Goal: Task Accomplishment & Management: Complete application form

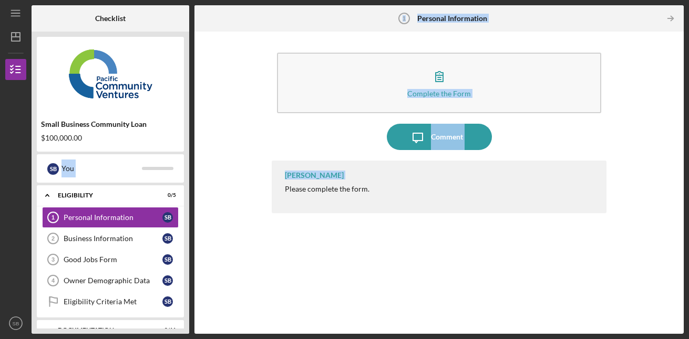
drag, startPoint x: 188, startPoint y: 136, endPoint x: 195, endPoint y: 221, distance: 84.9
click at [195, 221] on div "Checklist Small Business Community Loan $100,000.00 S B You Icon/Expander Eligi…" at bounding box center [358, 169] width 652 height 328
click at [89, 282] on div "Owner Demographic Data" at bounding box center [113, 280] width 99 height 8
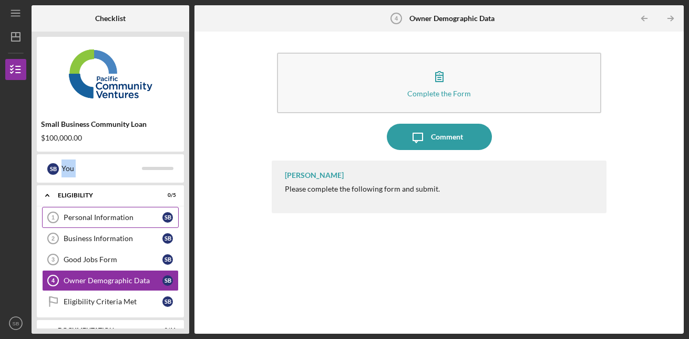
click at [76, 222] on link "Personal Information 1 Personal Information S B" at bounding box center [110, 217] width 137 height 21
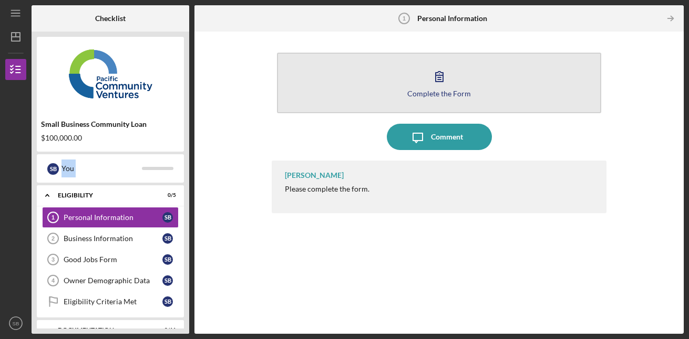
click at [433, 94] on div "Complete the Form" at bounding box center [439, 93] width 64 height 8
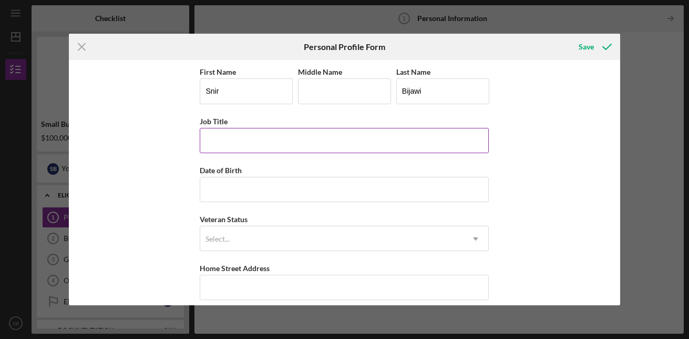
click at [305, 138] on input "Job Title" at bounding box center [344, 140] width 289 height 25
type input "Owner"
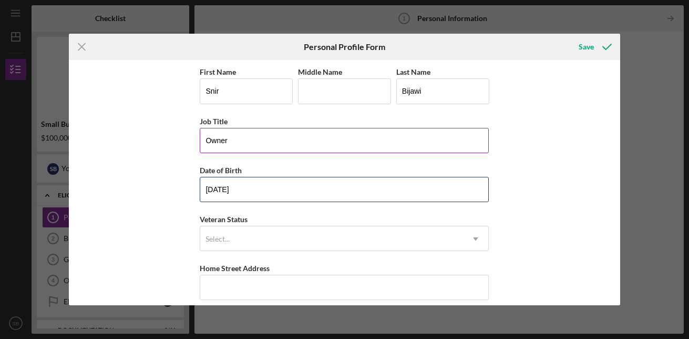
type input "[DATE]"
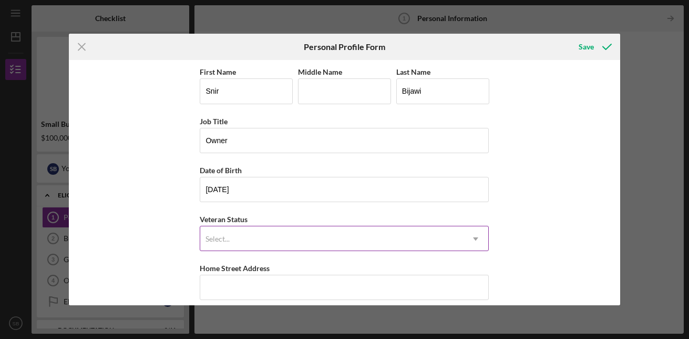
click at [277, 227] on div "Select..." at bounding box center [331, 239] width 263 height 24
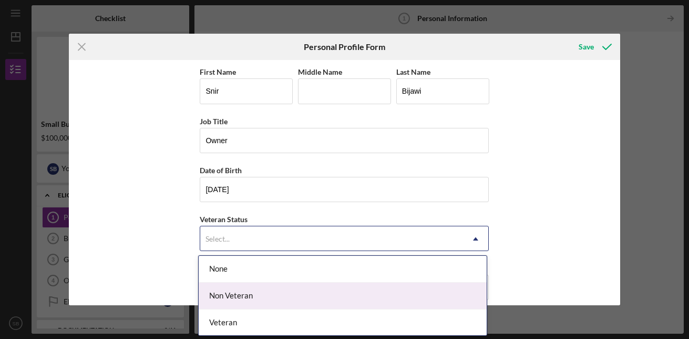
click at [248, 301] on div "Non Veteran" at bounding box center [343, 295] width 288 height 27
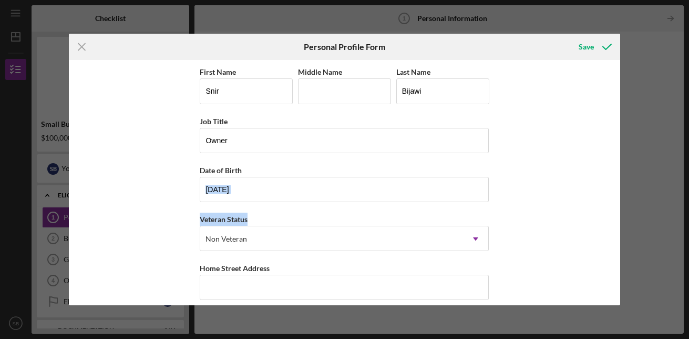
drag, startPoint x: 617, startPoint y: 160, endPoint x: 626, endPoint y: 223, distance: 63.8
click at [626, 223] on div "Icon/Menu Close Personal Profile Form Save First Name Snir Middle Name Last Nam…" at bounding box center [344, 169] width 689 height 339
drag, startPoint x: 626, startPoint y: 223, endPoint x: 585, endPoint y: 248, distance: 48.1
click at [585, 248] on div "First Name Snir Middle Name Last Name [PERSON_NAME] Job Title Owner Date of Bir…" at bounding box center [344, 182] width 551 height 244
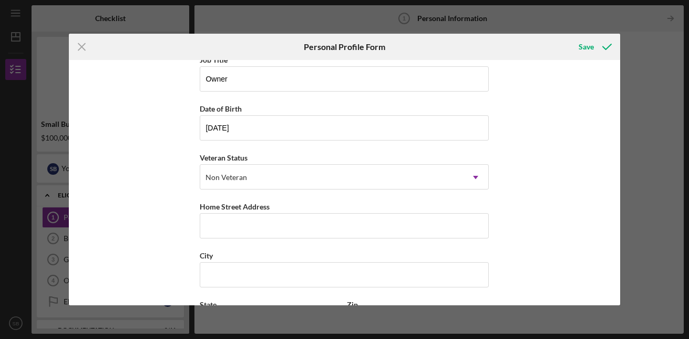
scroll to position [65, 0]
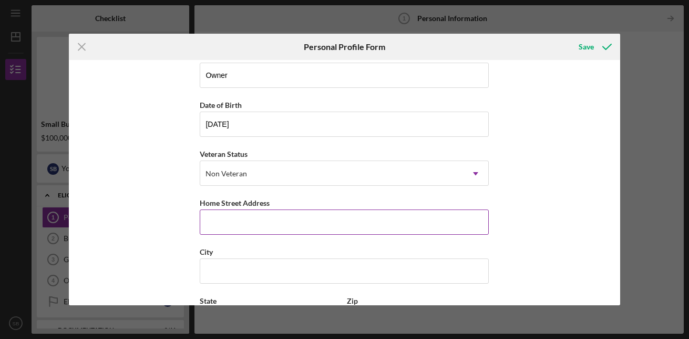
click at [292, 225] on input "Home Street Address" at bounding box center [344, 221] width 289 height 25
type input "[STREET_ADDRESS][PERSON_NAME]"
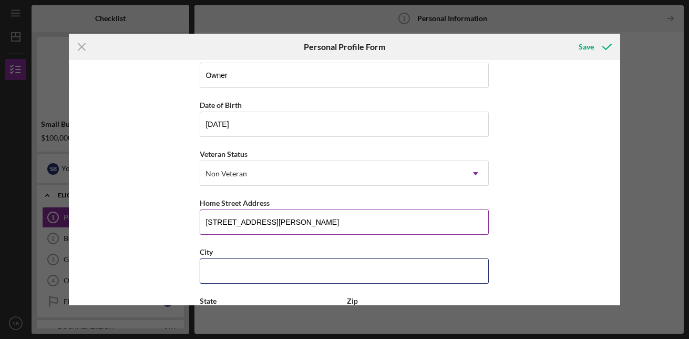
type input "[GEOGRAPHIC_DATA][PERSON_NAME]"
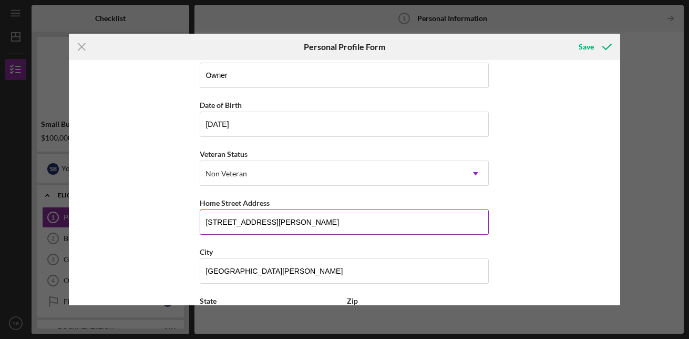
type input "95128"
type input "[US_STATE]"
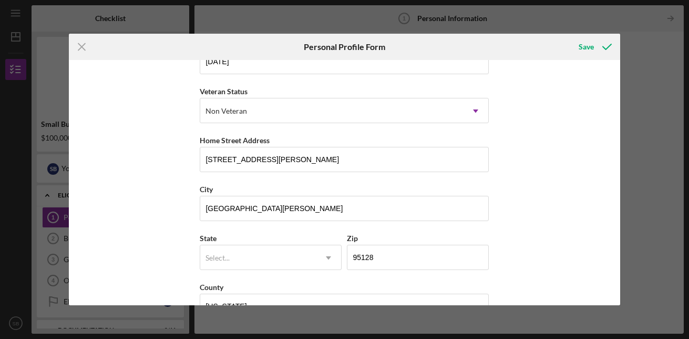
scroll to position [157, 0]
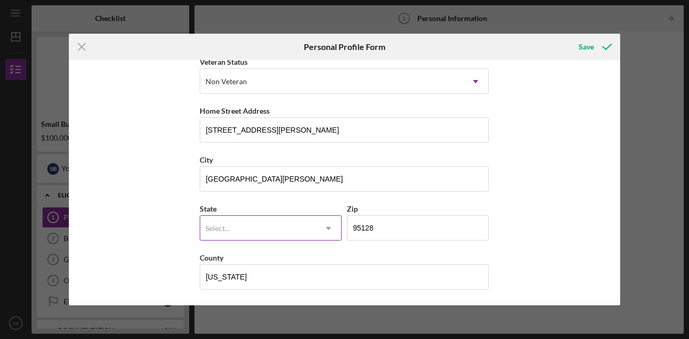
click at [262, 228] on div "Select..." at bounding box center [258, 228] width 116 height 24
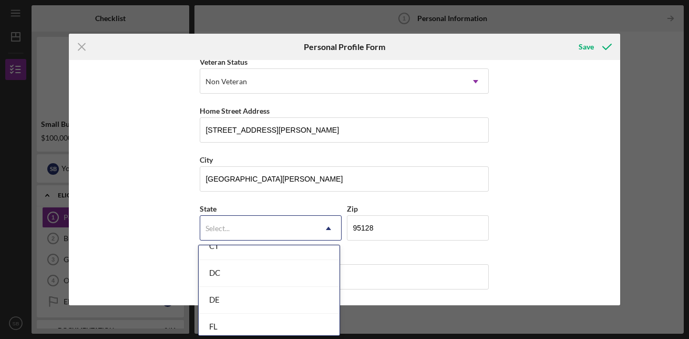
scroll to position [289, 0]
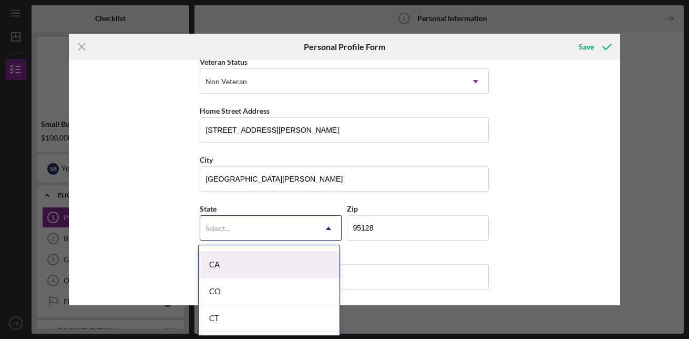
click at [276, 270] on div "CA" at bounding box center [269, 264] width 141 height 27
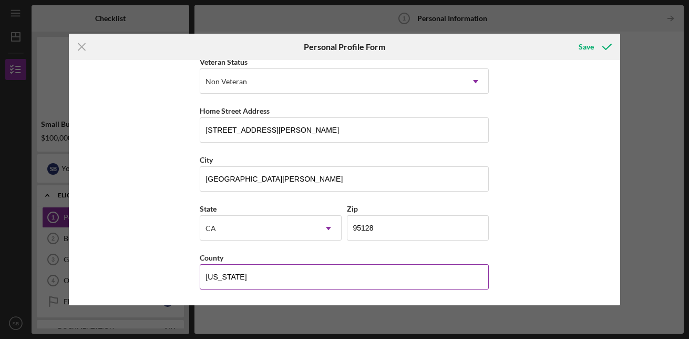
click at [277, 276] on input "[US_STATE]" at bounding box center [344, 276] width 289 height 25
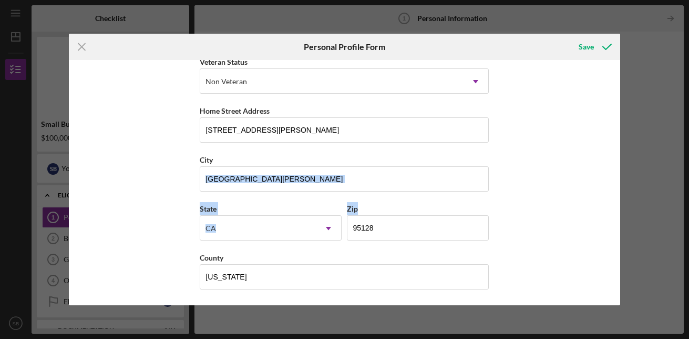
drag, startPoint x: 617, startPoint y: 167, endPoint x: 624, endPoint y: 210, distance: 43.7
click at [624, 210] on div "Icon/Menu Close Personal Profile Form Save First Name Snir Middle Name Last Nam…" at bounding box center [344, 169] width 689 height 339
drag, startPoint x: 624, startPoint y: 210, endPoint x: 567, endPoint y: 216, distance: 57.1
click at [567, 216] on div "First Name Snir Middle Name Last Name Bijawi Job Title Owner Date of Birth [DEM…" at bounding box center [344, 182] width 551 height 244
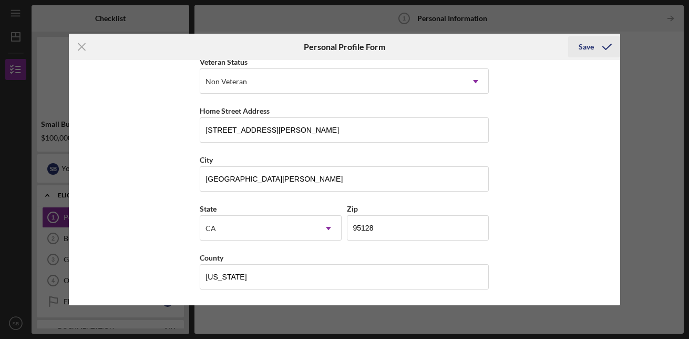
click at [610, 45] on polyline "submit" at bounding box center [607, 46] width 8 height 5
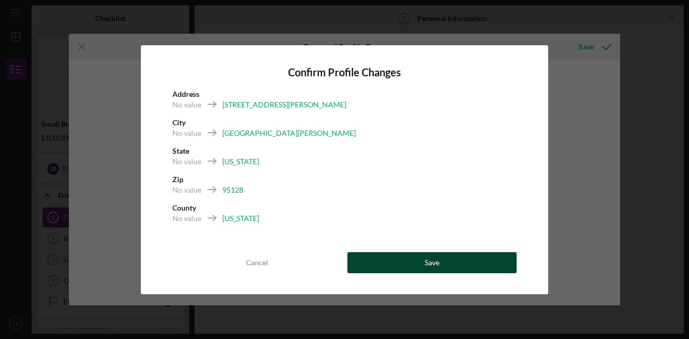
click at [444, 267] on button "Save" at bounding box center [432, 262] width 170 height 21
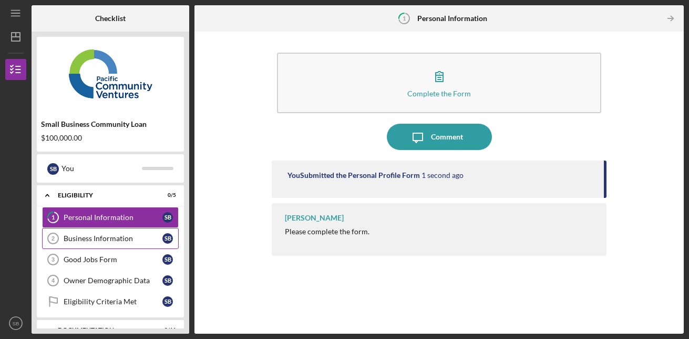
click at [123, 239] on div "Business Information" at bounding box center [113, 238] width 99 height 8
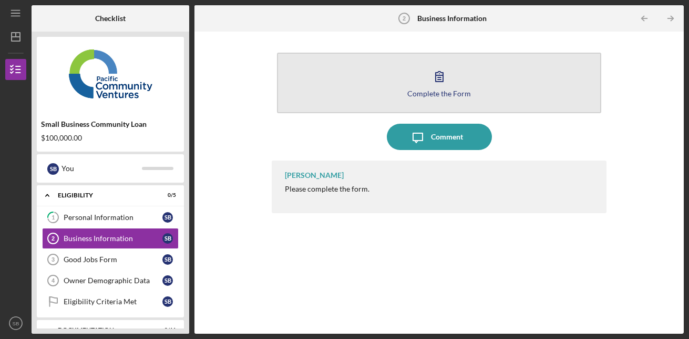
click at [444, 97] on div "Complete the Form" at bounding box center [439, 93] width 64 height 8
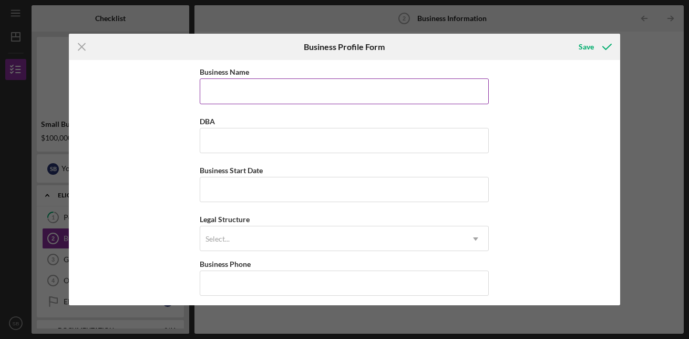
click at [325, 94] on input "Business Name" at bounding box center [344, 90] width 289 height 25
type input "Atticity Remodeling Inc"
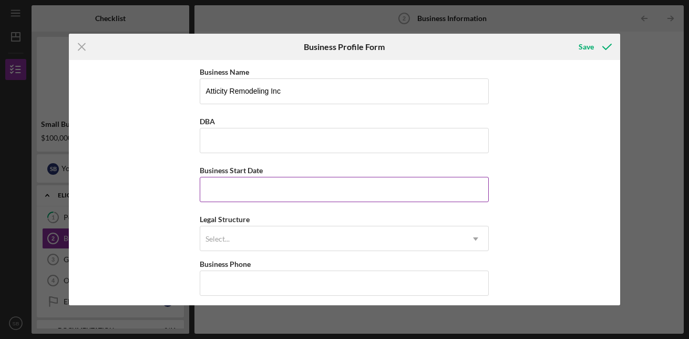
click at [294, 195] on input "Business Start Date" at bounding box center [344, 189] width 289 height 25
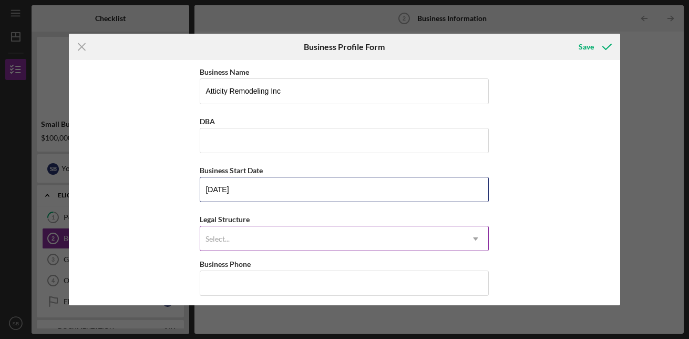
type input "[DATE]"
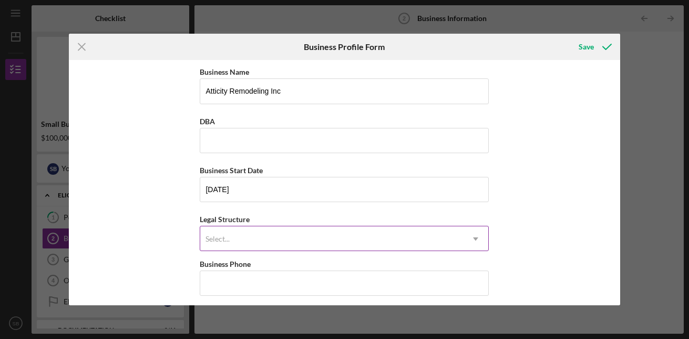
click at [287, 243] on div "Select..." at bounding box center [331, 239] width 263 height 24
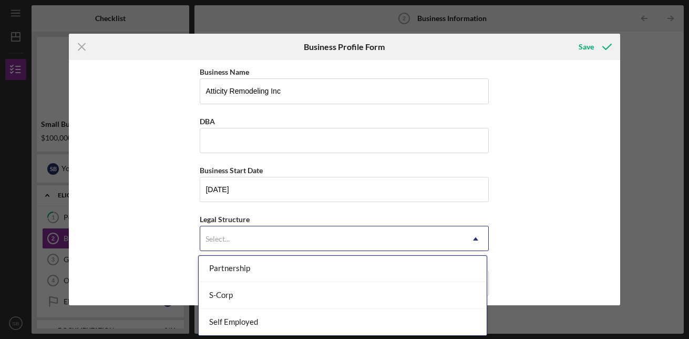
scroll to position [231, 0]
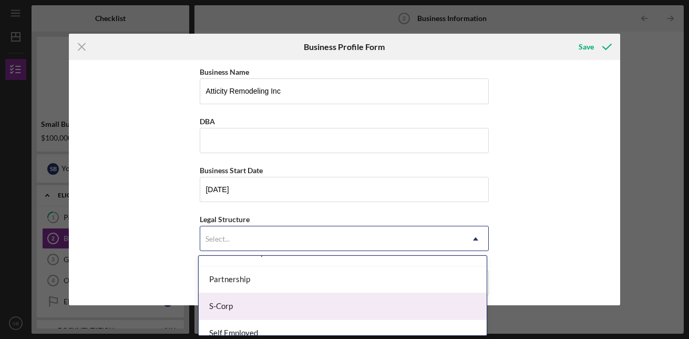
click at [425, 307] on div "S-Corp" at bounding box center [343, 306] width 288 height 27
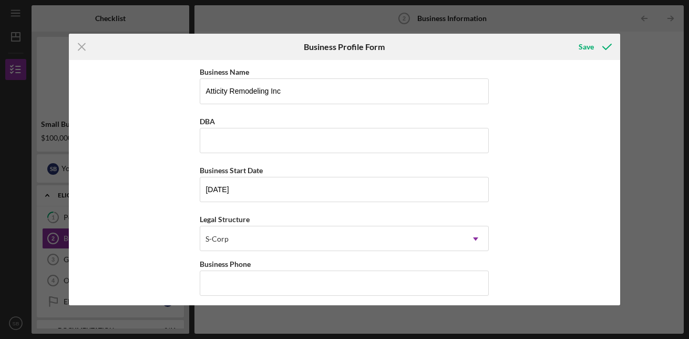
scroll to position [60, 0]
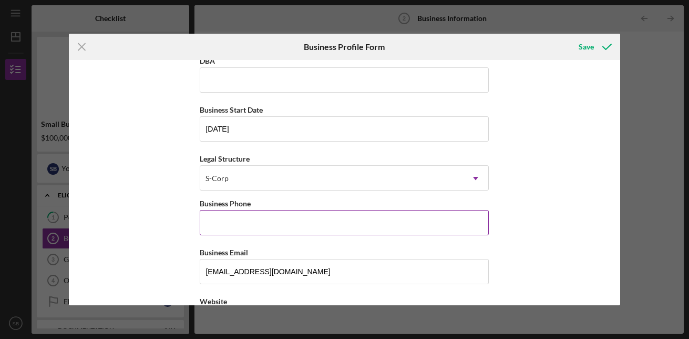
click at [337, 216] on input "Business Phone" at bounding box center [344, 222] width 289 height 25
type input "[PHONE_NUMBER]"
click at [538, 180] on div "Business Name Atticity Remodeling Inc DBA Business Start Date [DATE] Legal Stru…" at bounding box center [344, 182] width 551 height 244
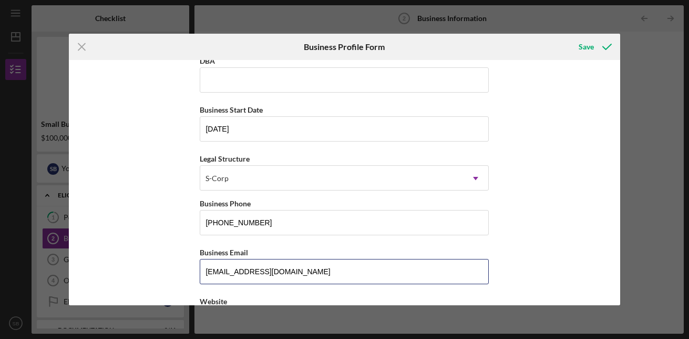
drag, startPoint x: 289, startPoint y: 272, endPoint x: 153, endPoint y: 284, distance: 136.6
click at [153, 284] on div "Business Name Atticity Remodeling Inc DBA Business Start Date [DATE] Legal Stru…" at bounding box center [344, 182] width 551 height 244
click at [286, 282] on input "[EMAIL_ADDRESS][DOMAIN_NAME]" at bounding box center [344, 271] width 289 height 25
drag, startPoint x: 210, startPoint y: 264, endPoint x: 134, endPoint y: 265, distance: 76.8
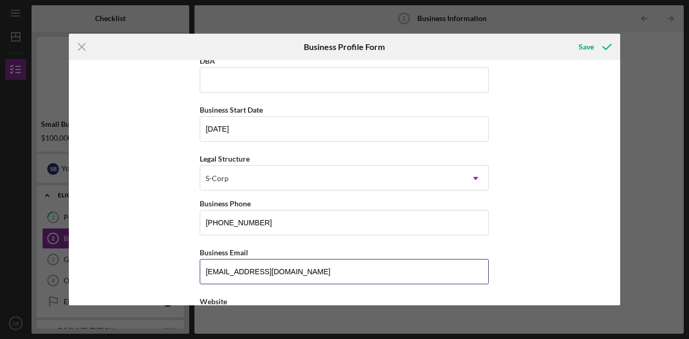
click at [134, 265] on div "Business Name Atticity Remodeling Inc DBA Business Start Date [DATE] Legal Stru…" at bounding box center [344, 182] width 551 height 244
type input "s"
type input "[EMAIL_ADDRESS][DOMAIN_NAME]"
type input "[STREET_ADDRESS][PERSON_NAME]"
type input "[GEOGRAPHIC_DATA][PERSON_NAME]"
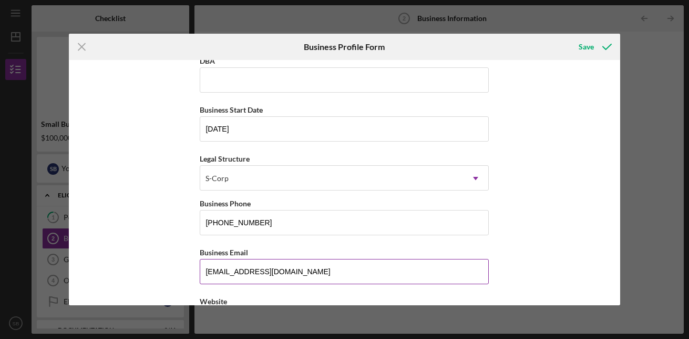
type input "95128"
type input "[US_STATE]"
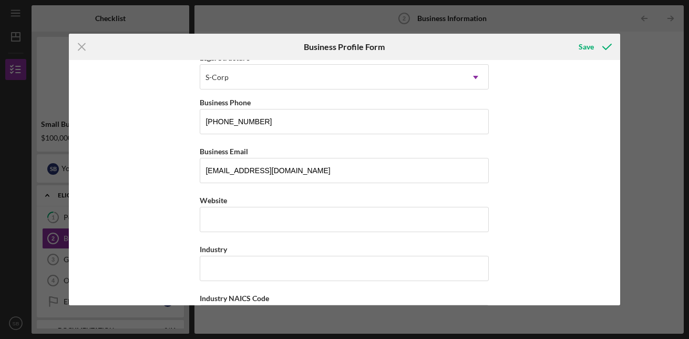
scroll to position [180, 0]
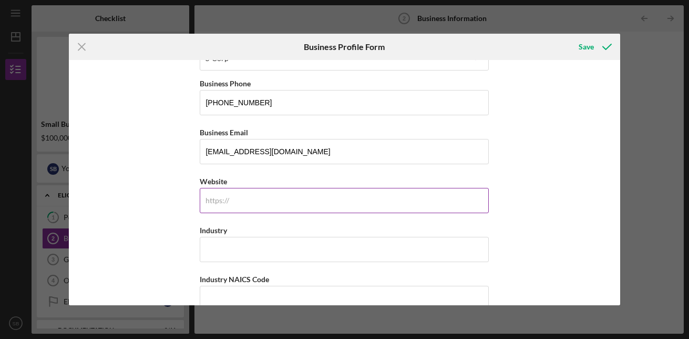
click at [253, 201] on input "Website" at bounding box center [344, 200] width 289 height 25
paste input "[DOMAIN_NAME][URL]"
type input "[DOMAIN_NAME][URL]"
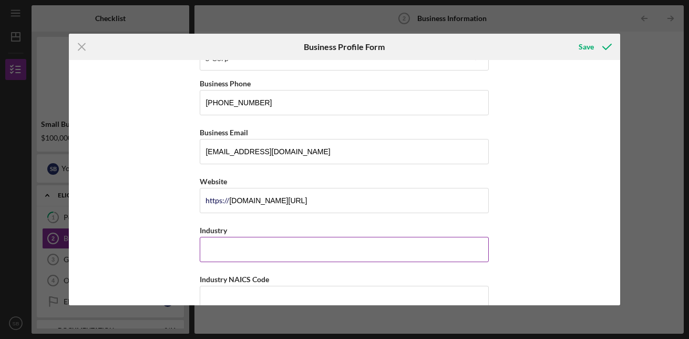
click at [261, 253] on input "Industry" at bounding box center [344, 249] width 289 height 25
type input "C"
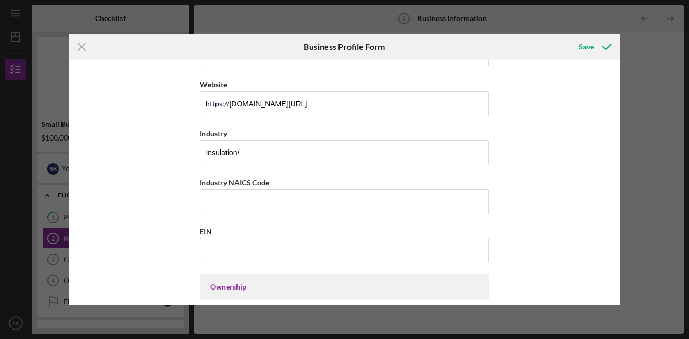
scroll to position [281, 0]
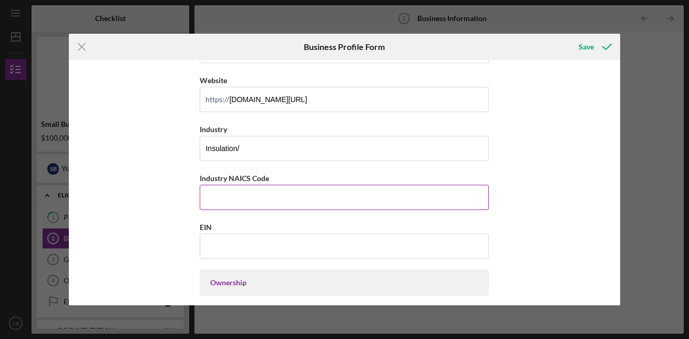
click at [255, 203] on input "Industry NAICS Code" at bounding box center [344, 197] width 289 height 25
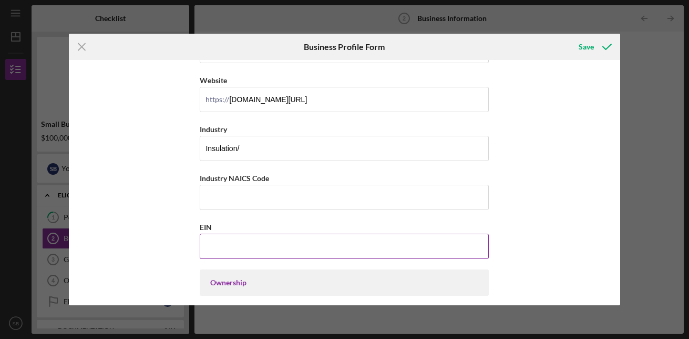
click at [238, 240] on input "EIN" at bounding box center [344, 245] width 289 height 25
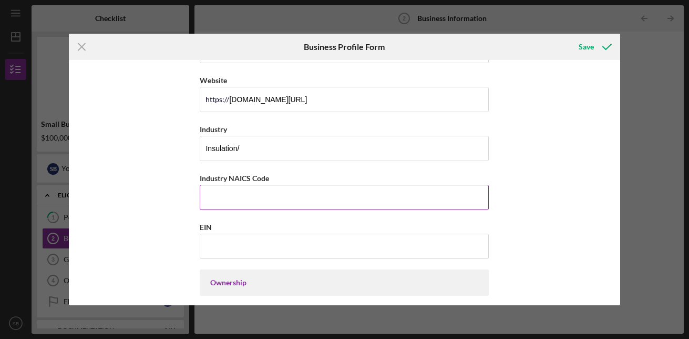
click at [264, 189] on input "Industry NAICS Code" at bounding box center [344, 197] width 289 height 25
click at [258, 153] on input "Insulation/" at bounding box center [344, 148] width 289 height 25
click at [202, 147] on input "Insulation" at bounding box center [344, 148] width 289 height 25
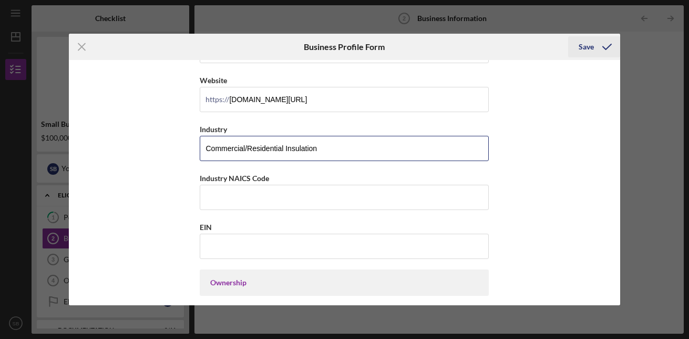
type input "Commercial/Residential Insulation"
click at [591, 41] on div "Save" at bounding box center [586, 46] width 15 height 21
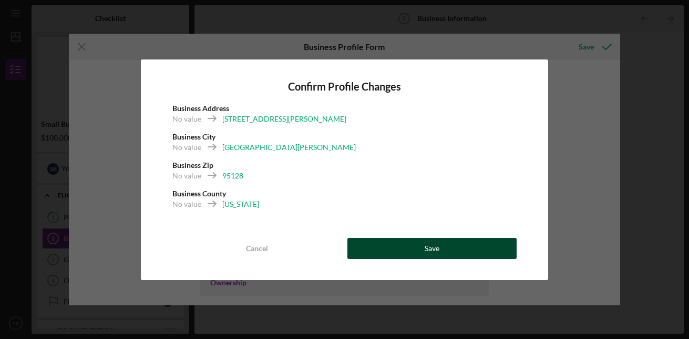
click at [461, 255] on button "Save" at bounding box center [432, 248] width 170 height 21
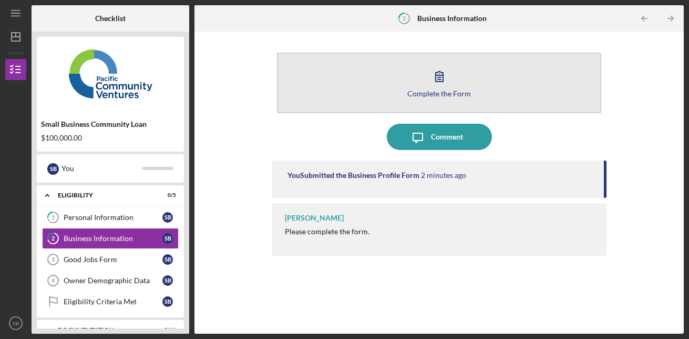
click at [445, 97] on button "Complete the Form Form" at bounding box center [439, 83] width 325 height 60
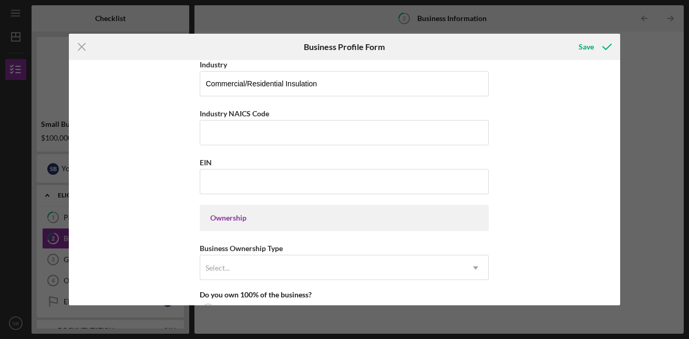
scroll to position [360, 0]
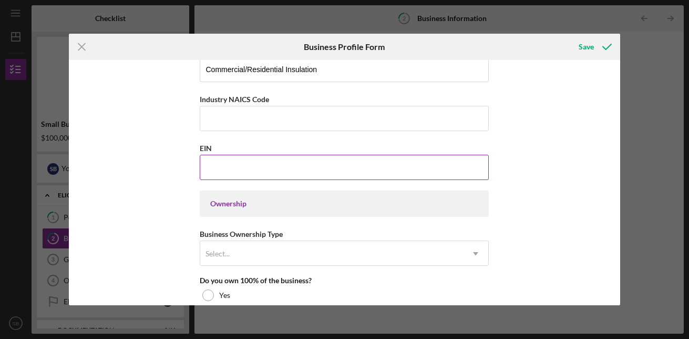
click at [305, 155] on input "EIN" at bounding box center [344, 167] width 289 height 25
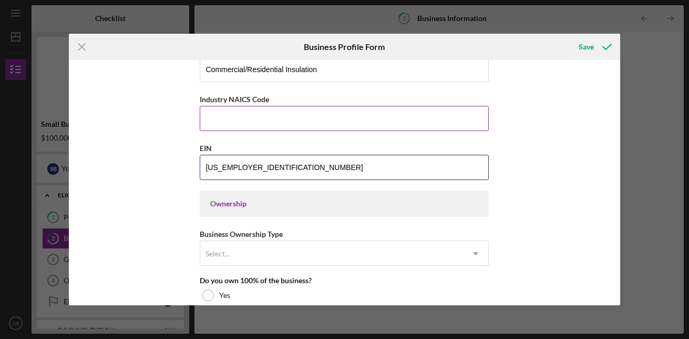
type input "[US_EMPLOYER_IDENTIFICATION_NUMBER]"
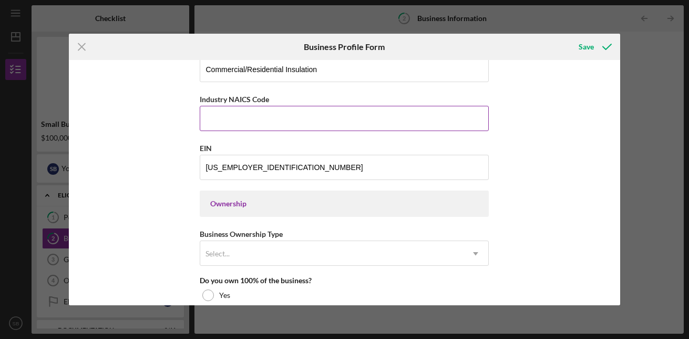
click at [277, 120] on input "Industry NAICS Code" at bounding box center [344, 118] width 289 height 25
click at [227, 125] on input "Industry NAICS Code" at bounding box center [344, 118] width 289 height 25
type input "236110"
click at [543, 122] on div "Business Name Atticity Remodeling Inc DBA Business Start Date [DATE] Legal Stru…" at bounding box center [344, 182] width 551 height 244
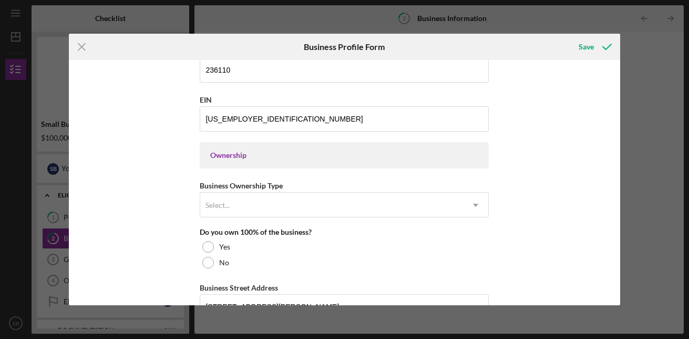
scroll to position [464, 0]
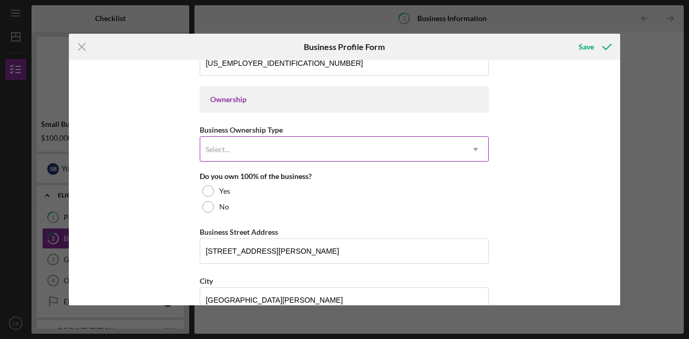
click at [221, 142] on div "Select..." at bounding box center [331, 149] width 263 height 24
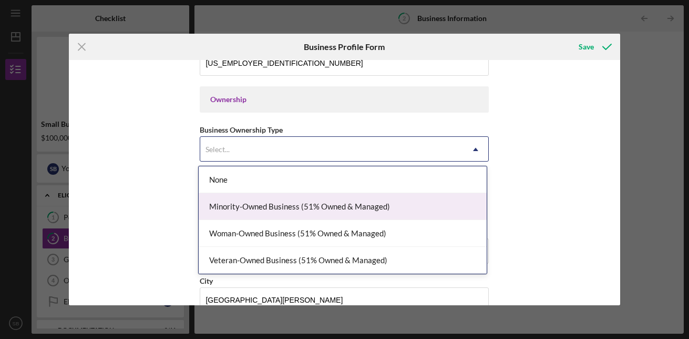
click at [260, 210] on div "Minority-Owned Business (51% Owned & Managed)" at bounding box center [343, 206] width 288 height 27
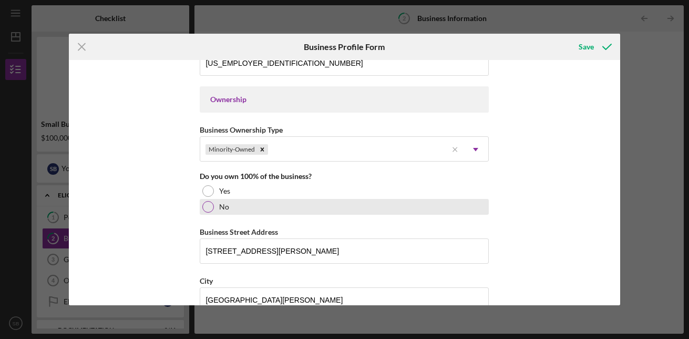
click at [209, 203] on div at bounding box center [208, 207] width 12 height 12
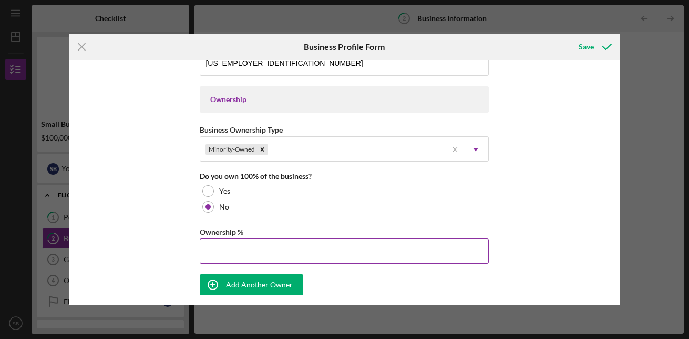
click at [323, 247] on input "Ownership %" at bounding box center [344, 250] width 289 height 25
click at [513, 176] on div "Business Name Atticity Remodeling Inc DBA Business Start Date [DATE] Legal Stru…" at bounding box center [344, 182] width 551 height 244
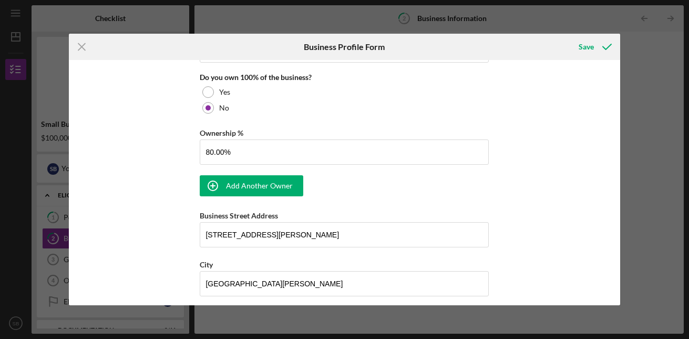
scroll to position [570, 0]
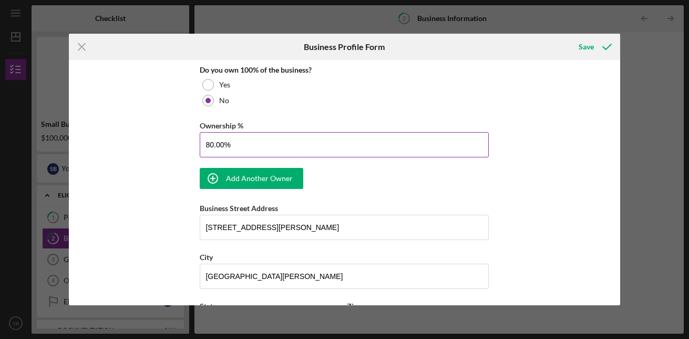
click at [211, 145] on input "80.00%" at bounding box center [344, 144] width 289 height 25
type input "85.00%"
click at [325, 176] on div "Business Name Atticity Remodeling Inc DBA Business Start Date [DATE] Legal Stru…" at bounding box center [344, 68] width 289 height 1147
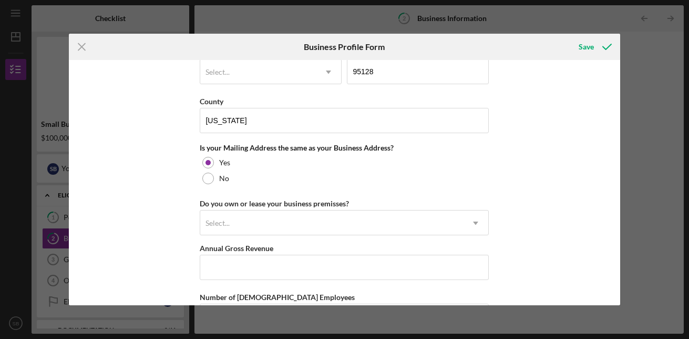
scroll to position [912, 0]
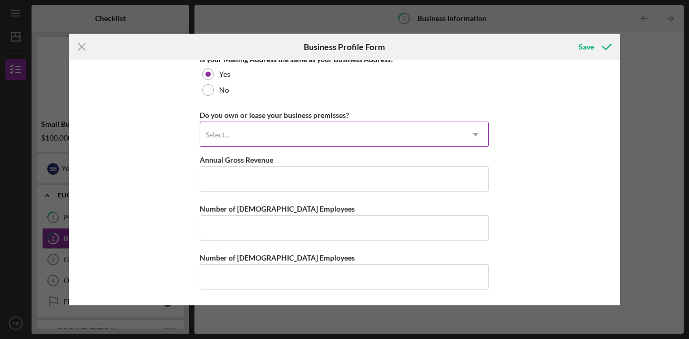
click at [268, 137] on div "Select..." at bounding box center [331, 134] width 263 height 24
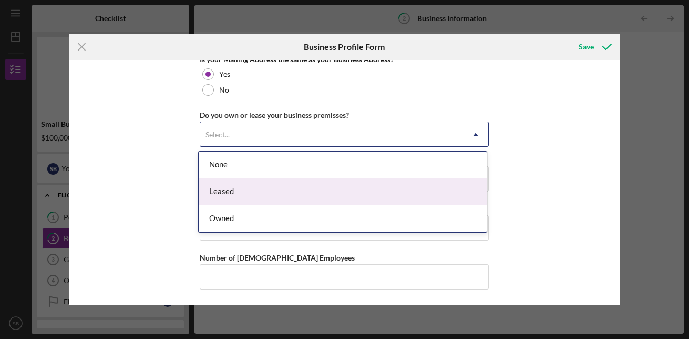
click at [236, 195] on div "Leased" at bounding box center [343, 191] width 288 height 27
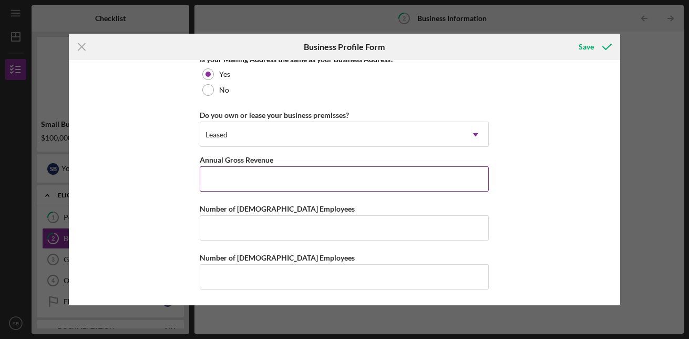
click at [233, 186] on input "Annual Gross Revenue" at bounding box center [344, 178] width 289 height 25
type input "$950,000"
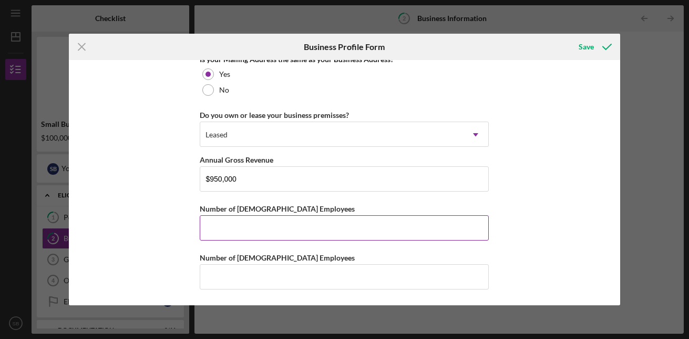
click at [234, 220] on input "Number of [DEMOGRAPHIC_DATA] Employees" at bounding box center [344, 227] width 289 height 25
type input "6"
type input "7"
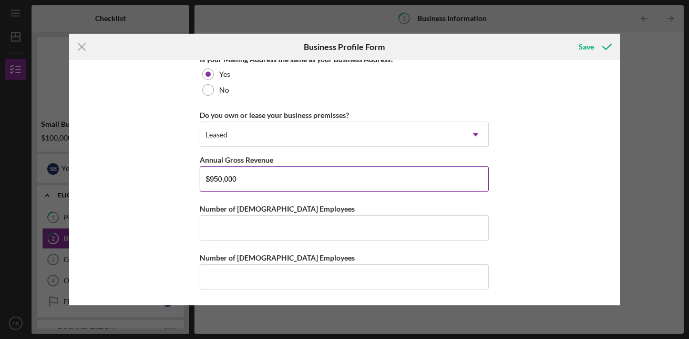
click at [252, 185] on input "$950,000" at bounding box center [344, 178] width 289 height 25
type input "$9"
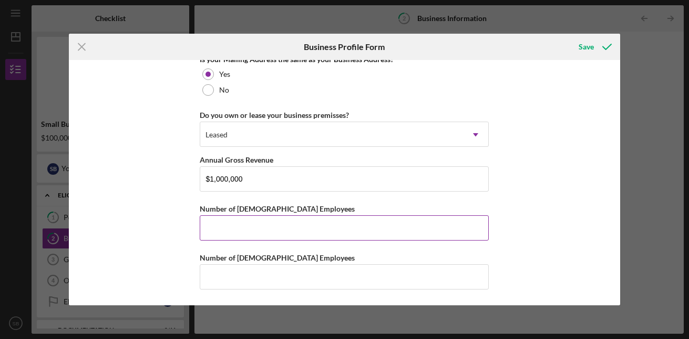
click at [272, 210] on label "Number of [DEMOGRAPHIC_DATA] Employees" at bounding box center [277, 208] width 155 height 9
click at [272, 215] on input "Number of [DEMOGRAPHIC_DATA] Employees" at bounding box center [344, 227] width 289 height 25
click at [262, 232] on input "Number of [DEMOGRAPHIC_DATA] Employees" at bounding box center [344, 227] width 289 height 25
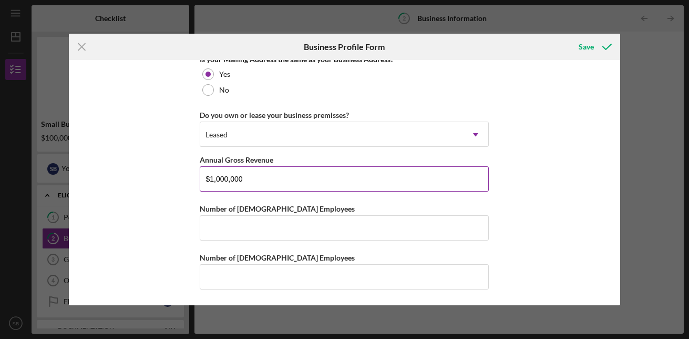
click at [252, 172] on input "$1,000,000" at bounding box center [344, 178] width 289 height 25
type input "$1"
type input "$850,000"
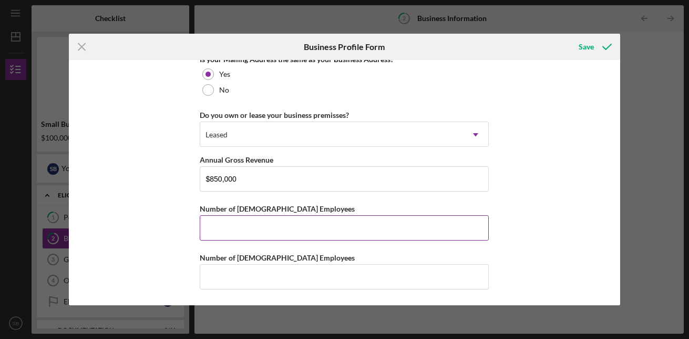
click at [242, 222] on input "Number of [DEMOGRAPHIC_DATA] Employees" at bounding box center [344, 227] width 289 height 25
type input "8"
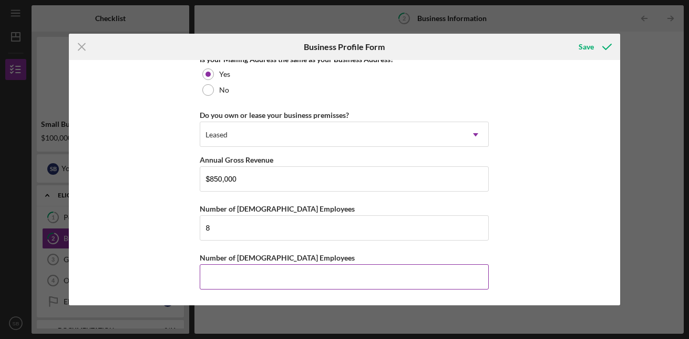
click at [232, 270] on input "Number of [DEMOGRAPHIC_DATA] Employees" at bounding box center [344, 276] width 289 height 25
type input "0"
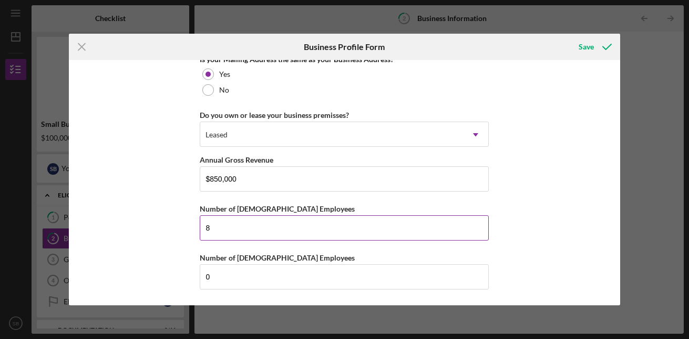
click at [300, 234] on input "8" at bounding box center [344, 227] width 289 height 25
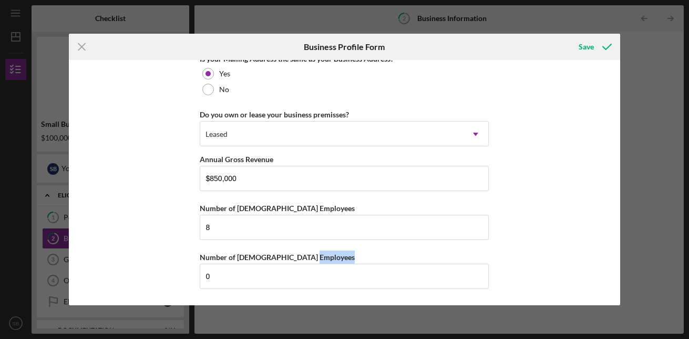
drag, startPoint x: 617, startPoint y: 262, endPoint x: 620, endPoint y: 301, distance: 39.0
click at [620, 301] on div "Business Name Atticity Remodeling Inc DBA Business Start Date [DATE] Legal Stru…" at bounding box center [344, 182] width 551 height 244
drag, startPoint x: 620, startPoint y: 301, endPoint x: 532, endPoint y: 305, distance: 87.9
click at [532, 305] on div "Icon/Menu Close Business Profile Form Save Business Name Atticity Remodeling In…" at bounding box center [344, 169] width 689 height 339
click at [215, 282] on input "0" at bounding box center [344, 275] width 289 height 25
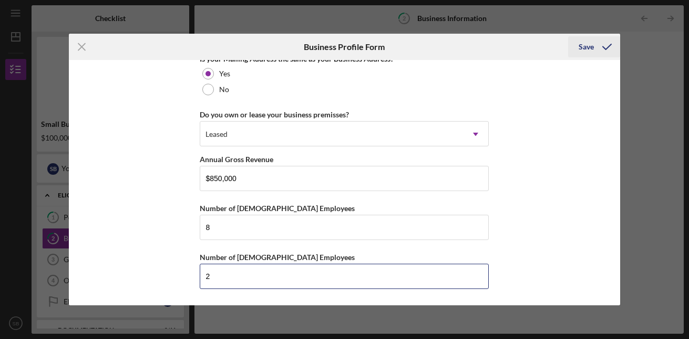
type input "2"
click at [605, 53] on icon "submit" at bounding box center [607, 47] width 26 height 26
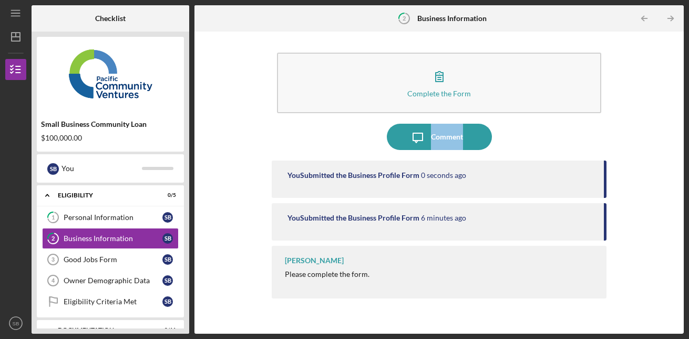
drag, startPoint x: 688, startPoint y: 103, endPoint x: 685, endPoint y: 150, distance: 47.4
click at [685, 150] on div "Icon/Menu 2 Business Information Checklist Small Business Community Loan $100,0…" at bounding box center [344, 169] width 689 height 339
drag, startPoint x: 685, startPoint y: 150, endPoint x: 638, endPoint y: 218, distance: 82.7
click at [638, 218] on div "Complete the Form Form Icon/Message Comment You Submitted the Business Profile …" at bounding box center [439, 182] width 479 height 291
click at [128, 266] on link "Good Jobs Form 3 Good Jobs Form S B" at bounding box center [110, 259] width 137 height 21
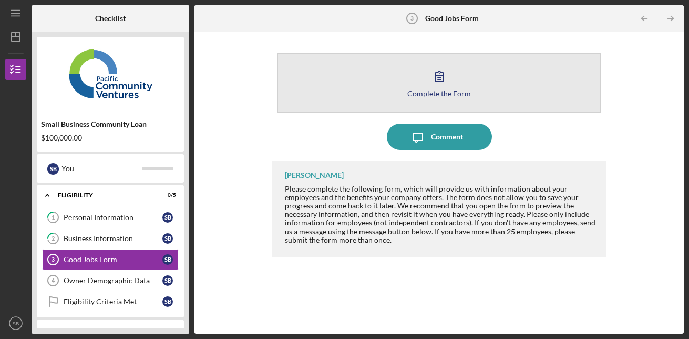
click at [433, 94] on div "Complete the Form" at bounding box center [439, 93] width 64 height 8
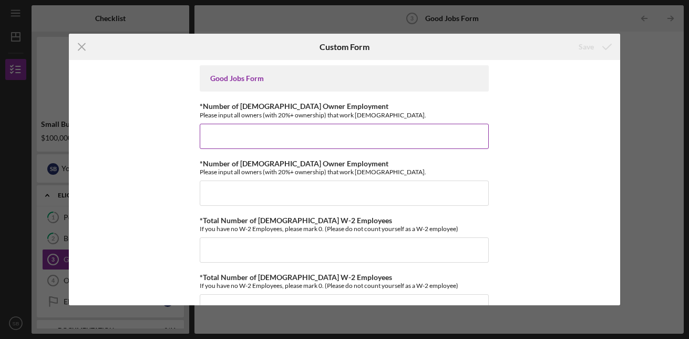
click at [350, 135] on input "*Number of [DEMOGRAPHIC_DATA] Owner Employment" at bounding box center [344, 136] width 289 height 25
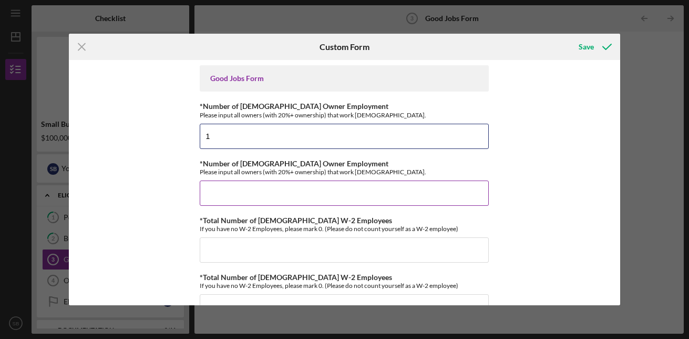
type input "1"
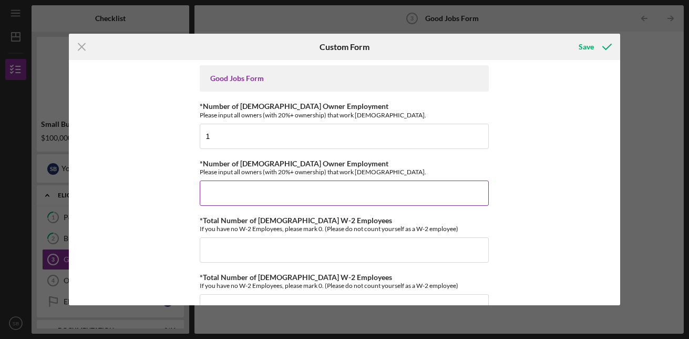
click at [304, 193] on input "*Number of [DEMOGRAPHIC_DATA] Owner Employment" at bounding box center [344, 192] width 289 height 25
type input "0"
type input "1"
type input "0"
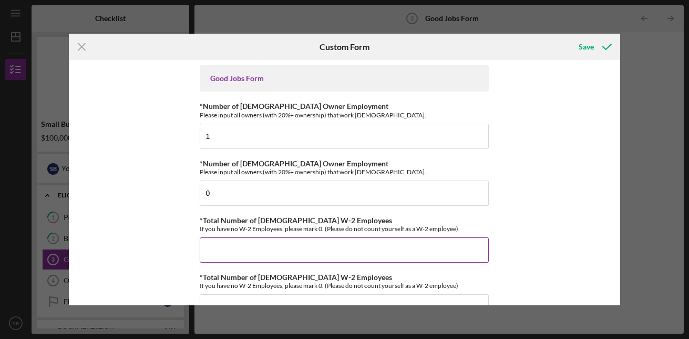
click at [231, 239] on input "*Total Number of [DEMOGRAPHIC_DATA] W-2 Employees" at bounding box center [344, 249] width 289 height 25
type input "8"
drag, startPoint x: 615, startPoint y: 69, endPoint x: 611, endPoint y: 88, distance: 18.9
click at [611, 88] on div "Good Jobs Form *Number of [DEMOGRAPHIC_DATA] Owner Employment Please input all …" at bounding box center [344, 182] width 551 height 244
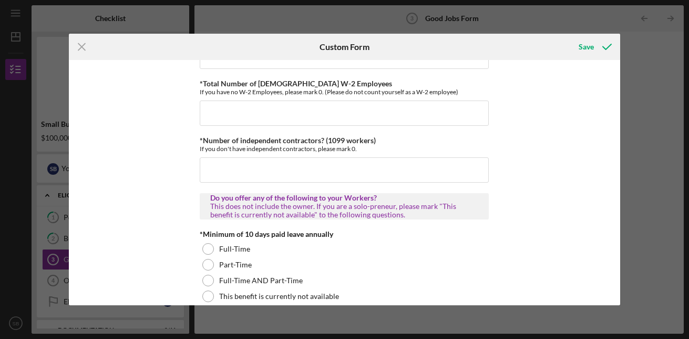
scroll to position [182, 0]
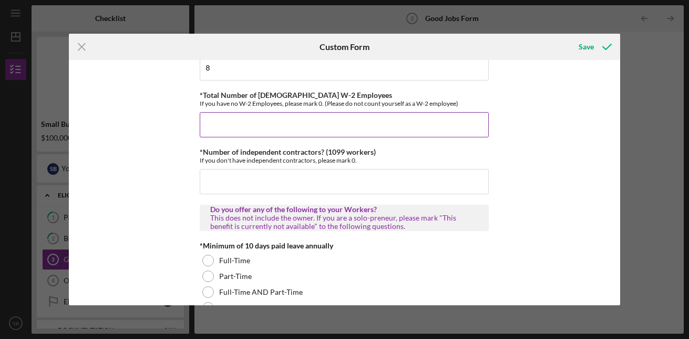
click at [255, 127] on input "*Total Number of [DEMOGRAPHIC_DATA] W-2 Employees" at bounding box center [344, 124] width 289 height 25
type input "2"
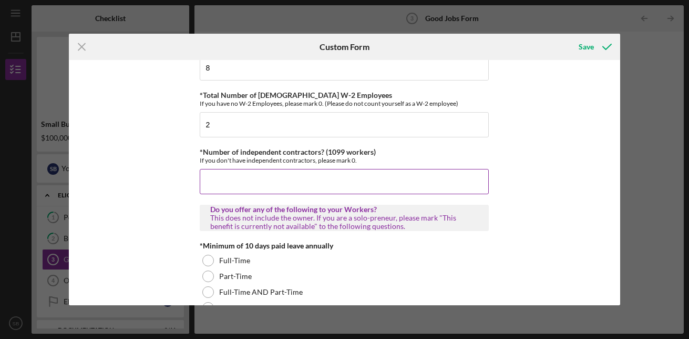
click at [240, 191] on input "*Number of independent contractors? (1099 workers)" at bounding box center [344, 181] width 289 height 25
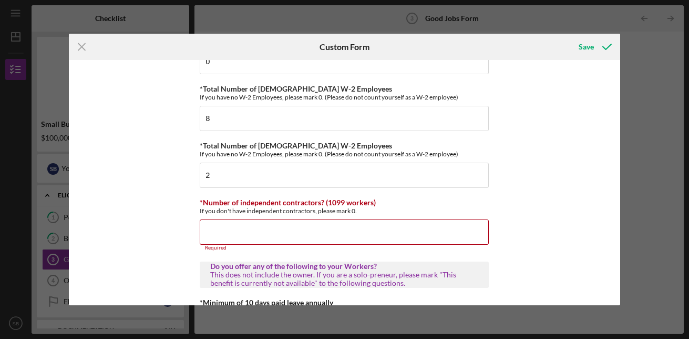
scroll to position [137, 0]
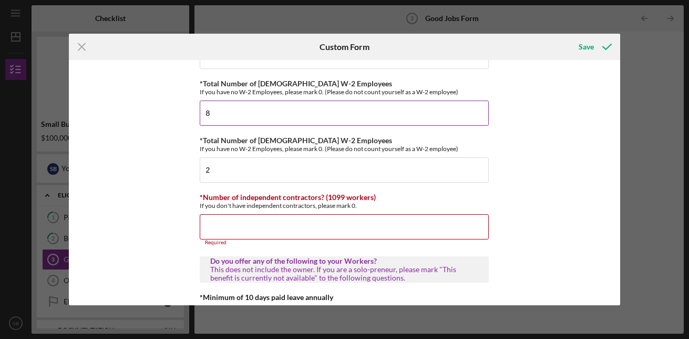
click at [235, 113] on input "8" at bounding box center [344, 112] width 289 height 25
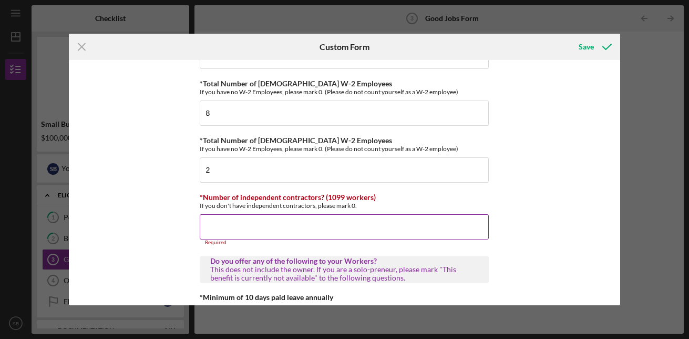
click at [209, 217] on input "*Number of independent contractors? (1099 workers)" at bounding box center [344, 226] width 289 height 25
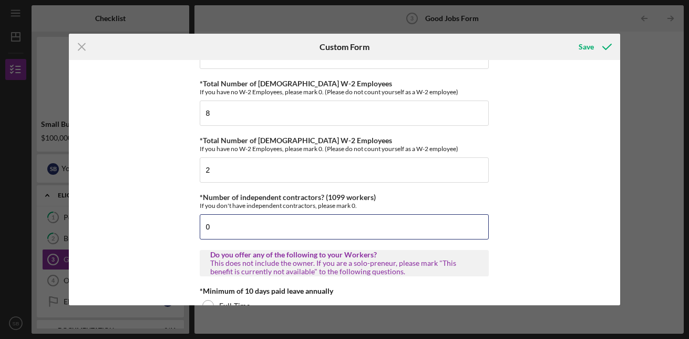
type input "0"
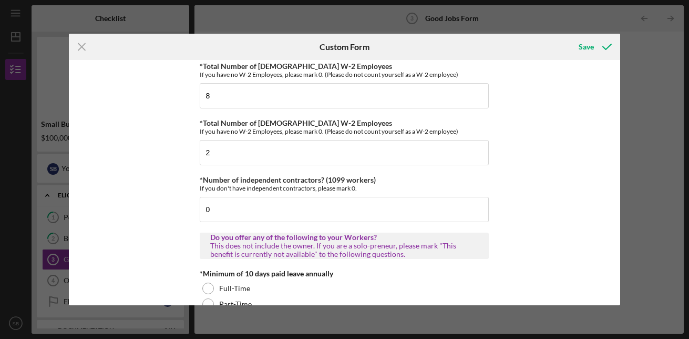
scroll to position [148, 0]
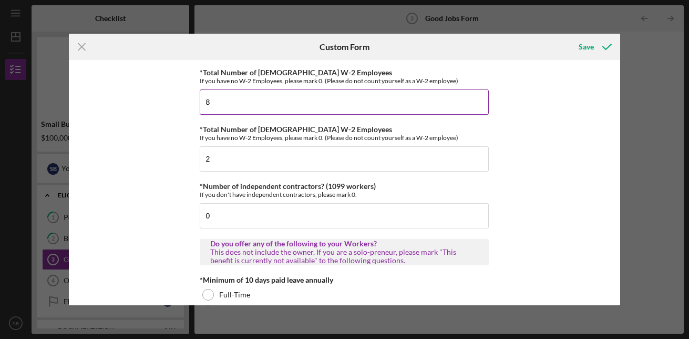
click at [207, 110] on input "8" at bounding box center [344, 101] width 289 height 25
drag, startPoint x: 224, startPoint y: 103, endPoint x: 209, endPoint y: 101, distance: 15.9
click at [209, 101] on input "8" at bounding box center [344, 101] width 289 height 25
type input "2"
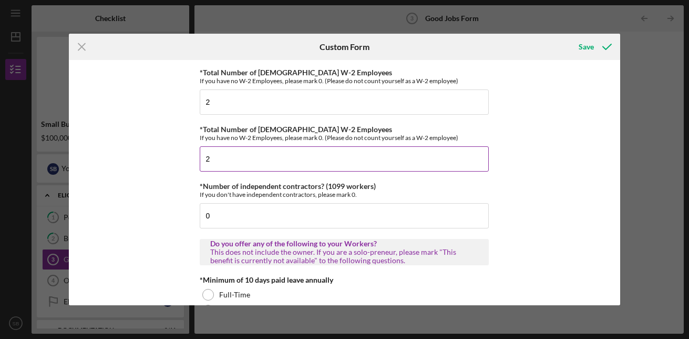
click at [224, 151] on input "2" at bounding box center [344, 158] width 289 height 25
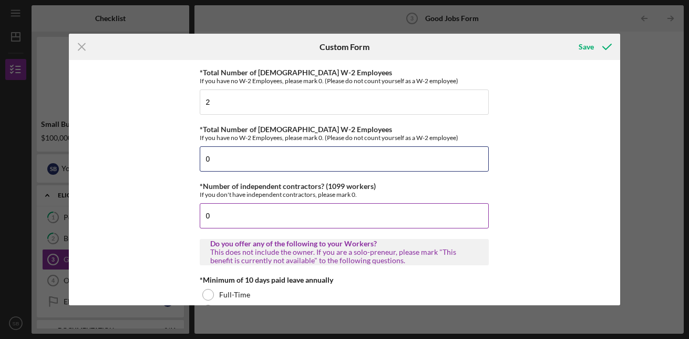
type input "0"
click at [211, 215] on input "0" at bounding box center [344, 215] width 289 height 25
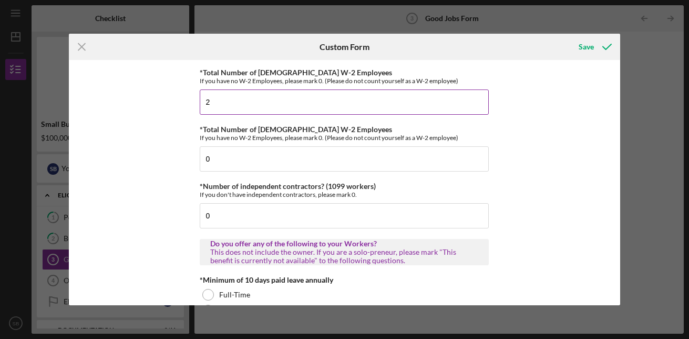
click at [220, 109] on input "2" at bounding box center [344, 101] width 289 height 25
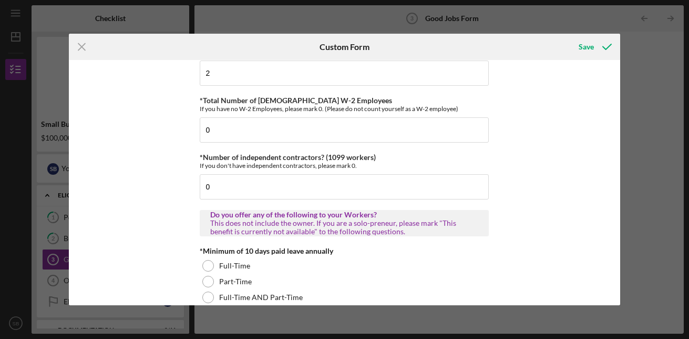
scroll to position [170, 0]
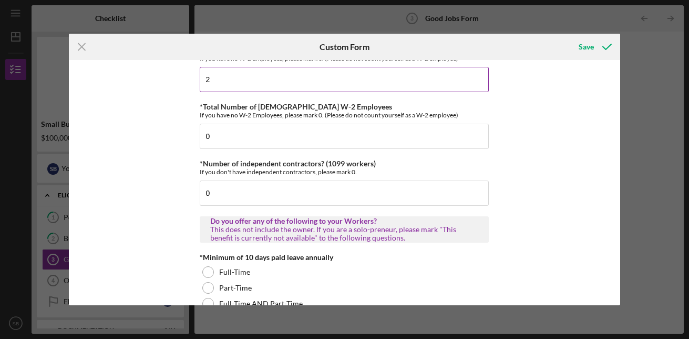
click at [220, 83] on input "2" at bounding box center [344, 79] width 289 height 25
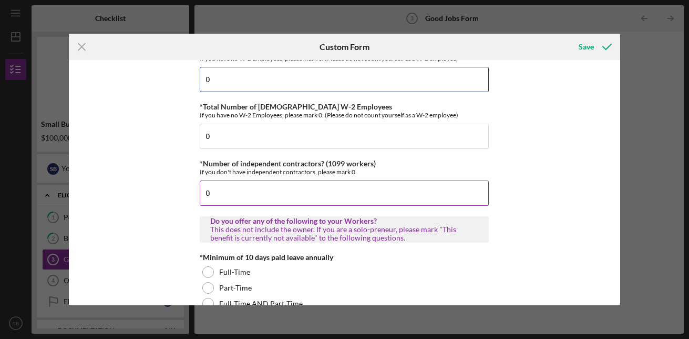
type input "0"
click at [216, 197] on input "0" at bounding box center [344, 192] width 289 height 25
type input "10"
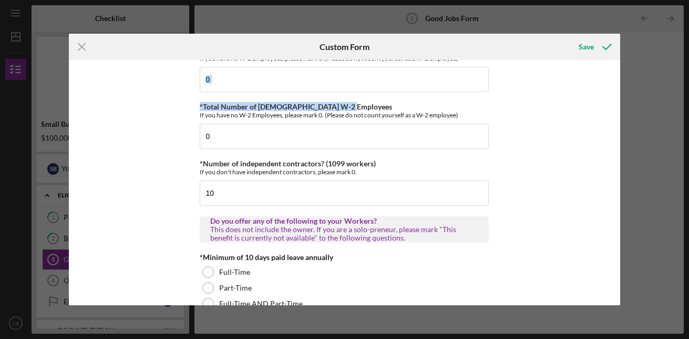
drag, startPoint x: 617, startPoint y: 84, endPoint x: 615, endPoint y: 93, distance: 9.6
click at [615, 93] on div "Good Jobs Form *Number of [DEMOGRAPHIC_DATA] Owner Employment Please input all …" at bounding box center [344, 182] width 551 height 244
drag, startPoint x: 615, startPoint y: 93, endPoint x: 604, endPoint y: 137, distance: 45.0
click at [604, 137] on div "Good Jobs Form *Number of [DEMOGRAPHIC_DATA] Owner Employment Please input all …" at bounding box center [344, 182] width 551 height 244
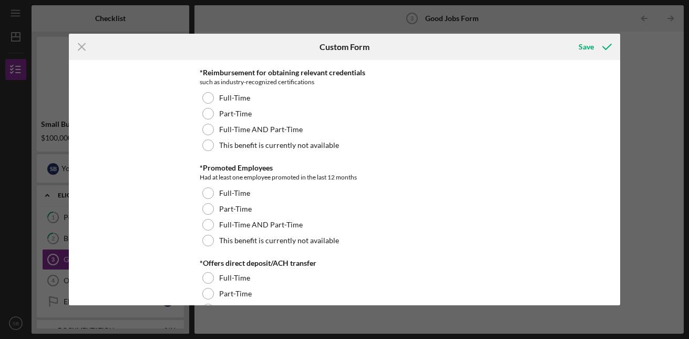
scroll to position [699, 0]
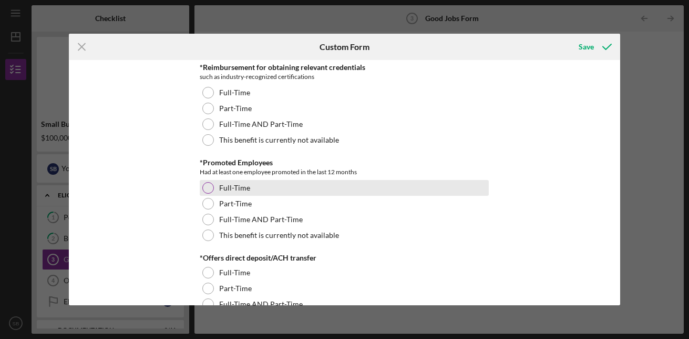
click at [208, 187] on div at bounding box center [208, 188] width 12 height 12
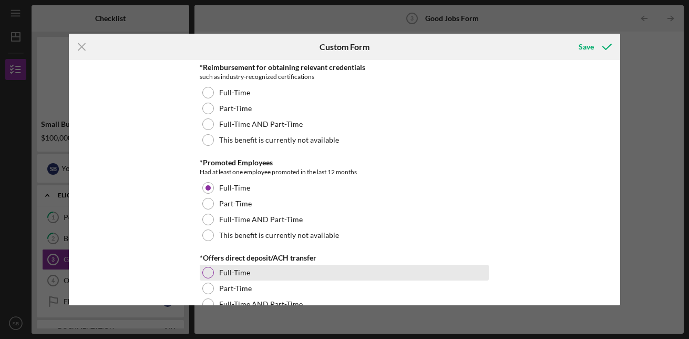
click at [207, 271] on div at bounding box center [208, 273] width 12 height 12
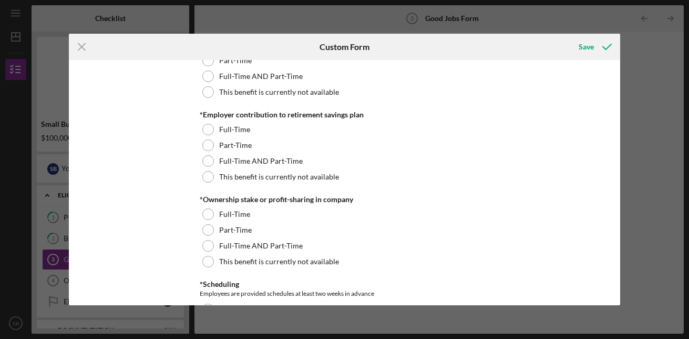
scroll to position [938, 0]
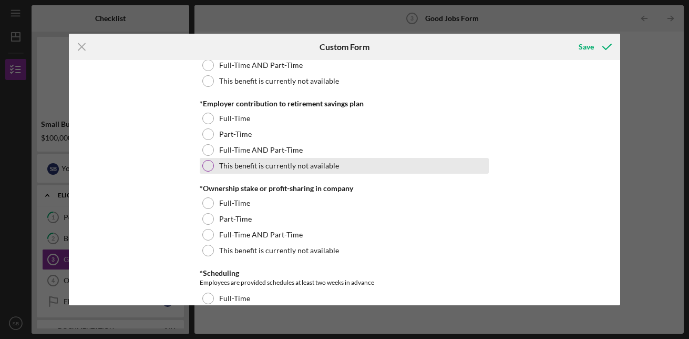
click at [212, 164] on div "This benefit is currently not available" at bounding box center [344, 166] width 289 height 16
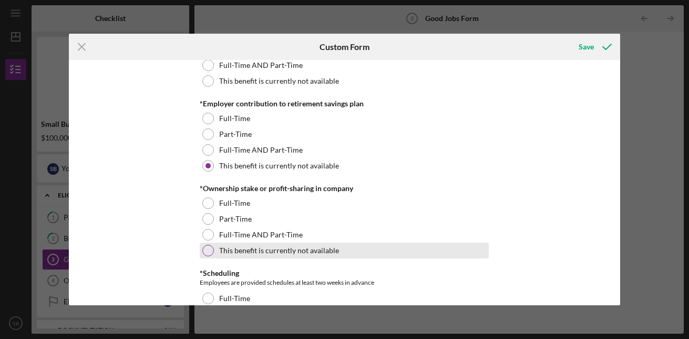
click at [202, 254] on div at bounding box center [208, 250] width 12 height 12
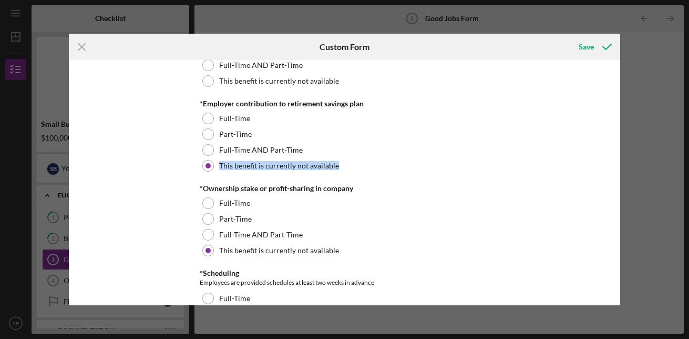
drag, startPoint x: 620, startPoint y: 158, endPoint x: 620, endPoint y: 170, distance: 12.1
click at [620, 170] on div "Icon/Menu Close Custom Form Save Good Jobs Form *Number of [DEMOGRAPHIC_DATA] O…" at bounding box center [344, 169] width 689 height 339
drag, startPoint x: 620, startPoint y: 170, endPoint x: 565, endPoint y: 208, distance: 66.9
click at [565, 208] on div "Good Jobs Form *Number of [DEMOGRAPHIC_DATA] Owner Employment Please input all …" at bounding box center [344, 182] width 551 height 244
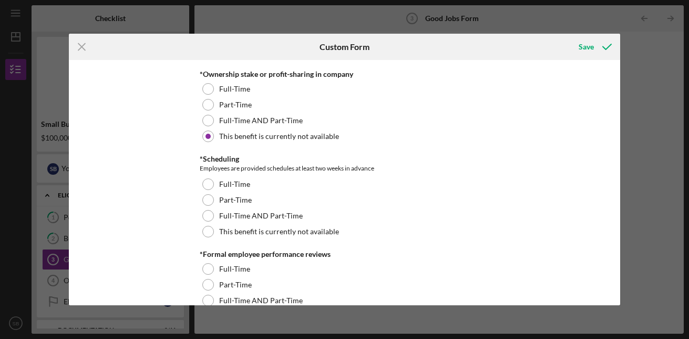
scroll to position [1058, 0]
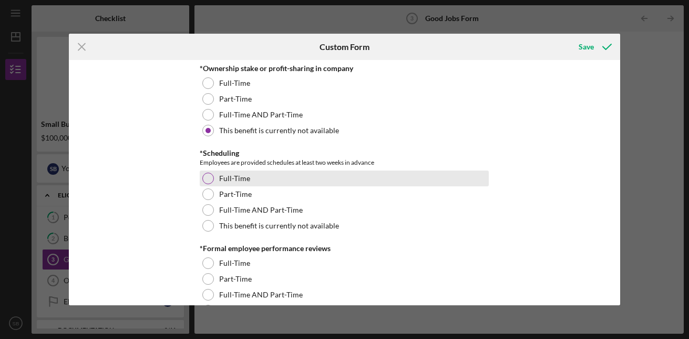
click at [207, 180] on div at bounding box center [208, 178] width 12 height 12
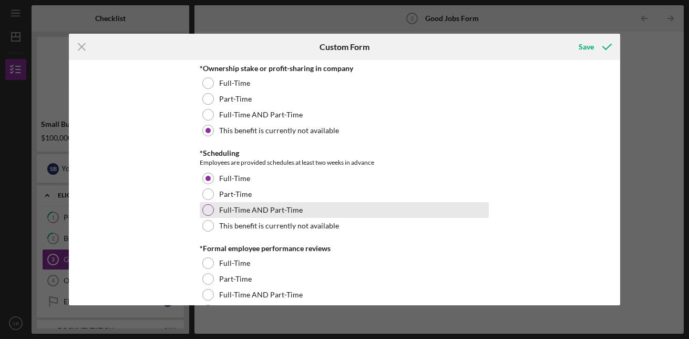
click at [205, 208] on div at bounding box center [208, 210] width 12 height 12
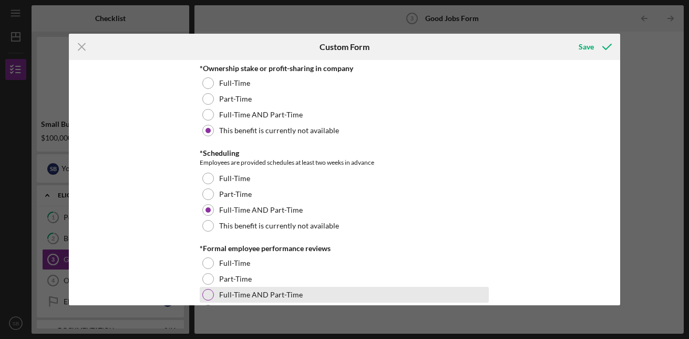
click at [206, 294] on div at bounding box center [208, 295] width 12 height 12
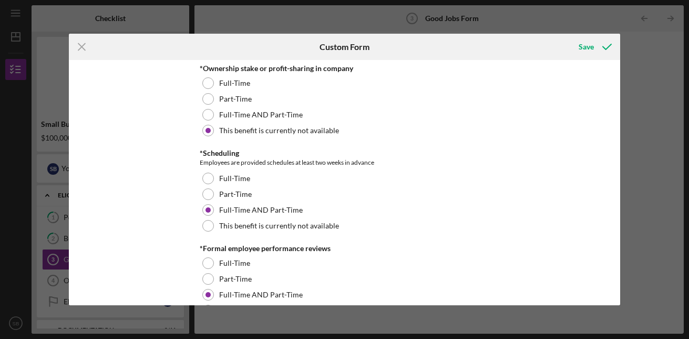
drag, startPoint x: 615, startPoint y: 170, endPoint x: 613, endPoint y: 181, distance: 11.8
click at [613, 181] on div "Good Jobs Form *Number of [DEMOGRAPHIC_DATA] Owner Employment Please input all …" at bounding box center [344, 182] width 551 height 244
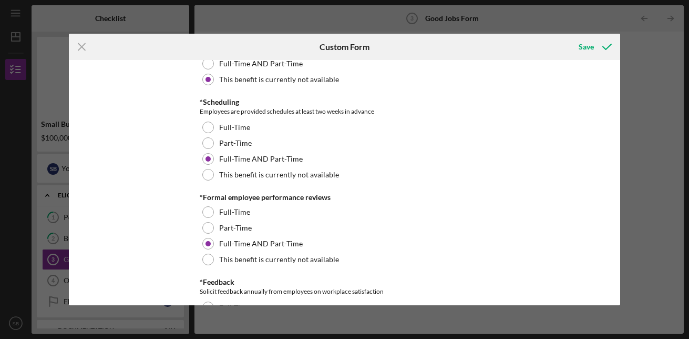
scroll to position [1273, 0]
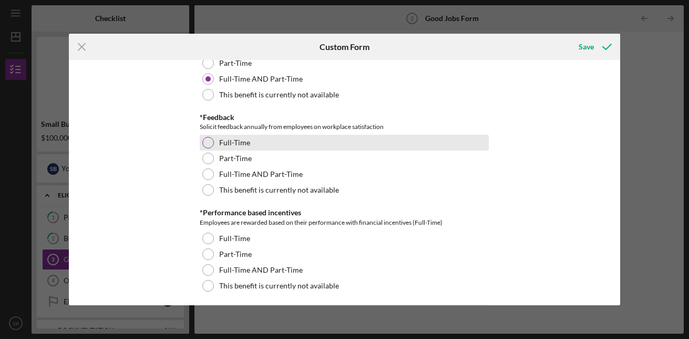
click at [210, 139] on div at bounding box center [208, 143] width 12 height 12
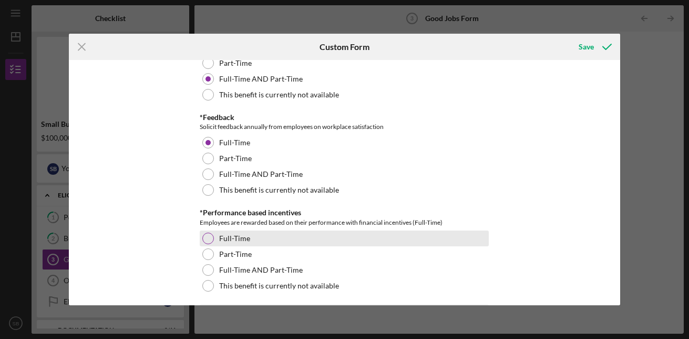
click at [204, 241] on div at bounding box center [208, 238] width 12 height 12
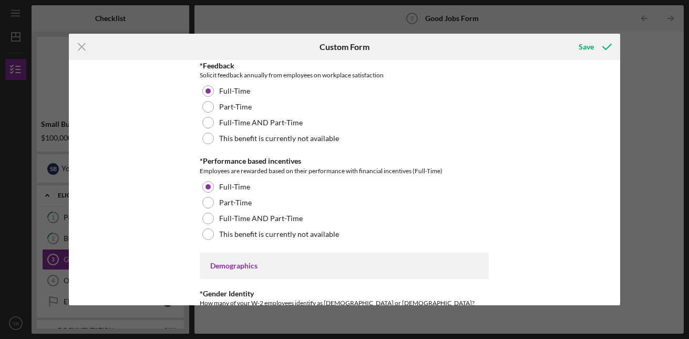
scroll to position [1331, 0]
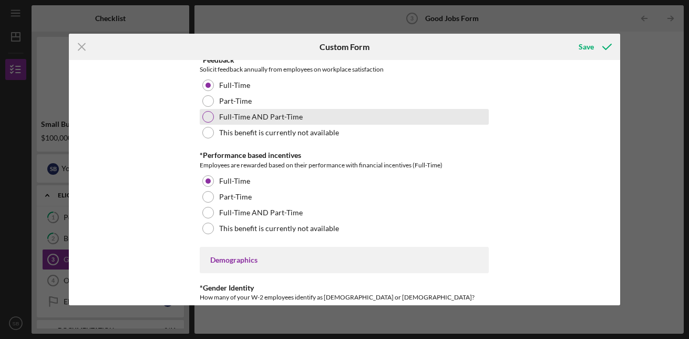
click at [288, 117] on label "Full-Time AND Part-Time" at bounding box center [261, 116] width 84 height 8
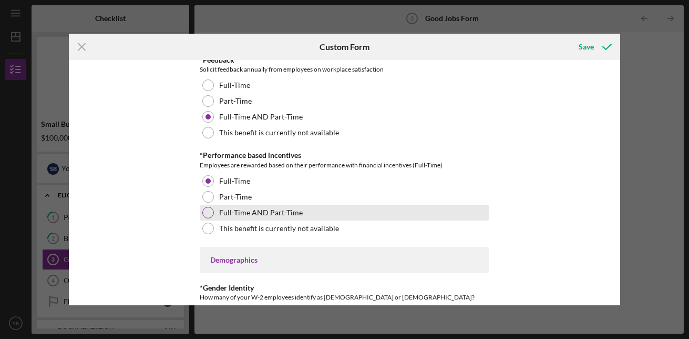
click at [253, 217] on div "Full-Time AND Part-Time" at bounding box center [344, 212] width 289 height 16
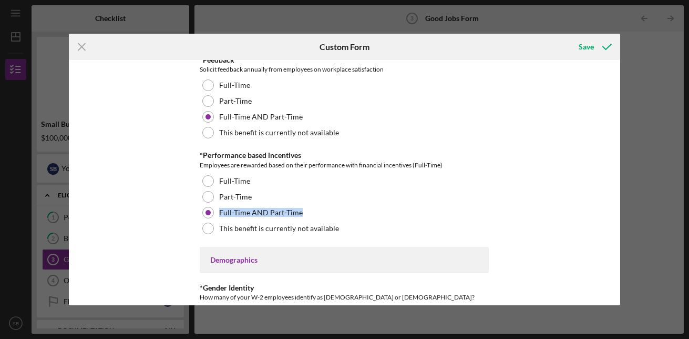
drag, startPoint x: 620, startPoint y: 193, endPoint x: 618, endPoint y: 214, distance: 21.2
click at [618, 214] on div "Icon/Menu Close Custom Form Save Good Jobs Form *Number of [DEMOGRAPHIC_DATA] O…" at bounding box center [344, 169] width 689 height 339
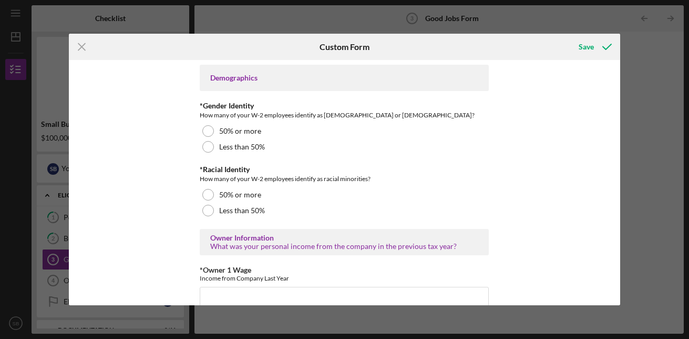
scroll to position [1524, 0]
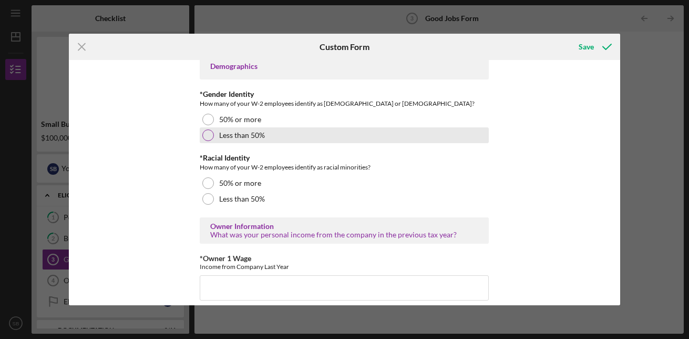
click at [210, 131] on div at bounding box center [208, 135] width 12 height 12
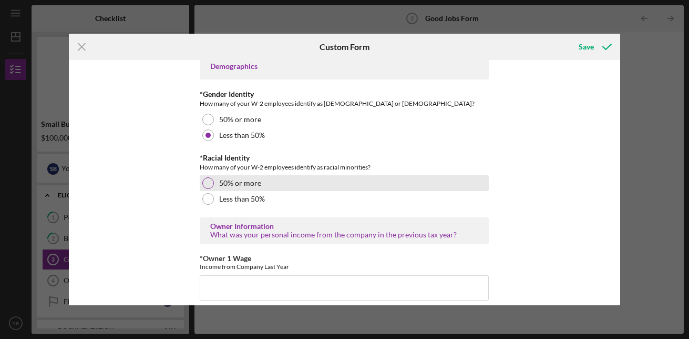
click at [206, 183] on div at bounding box center [208, 183] width 12 height 12
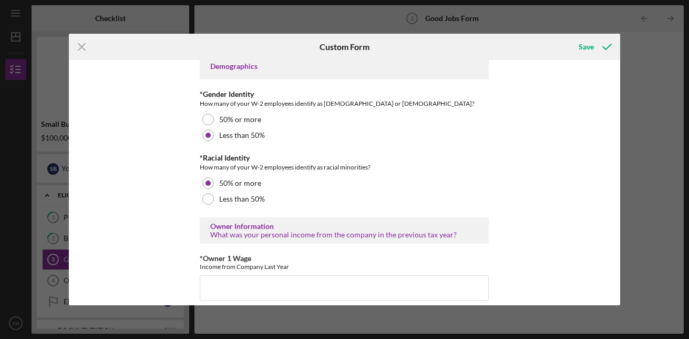
drag, startPoint x: 617, startPoint y: 209, endPoint x: 614, endPoint y: 214, distance: 6.4
click at [614, 214] on div "Good Jobs Form *Number of [DEMOGRAPHIC_DATA] Owner Employment Please input all …" at bounding box center [344, 182] width 551 height 244
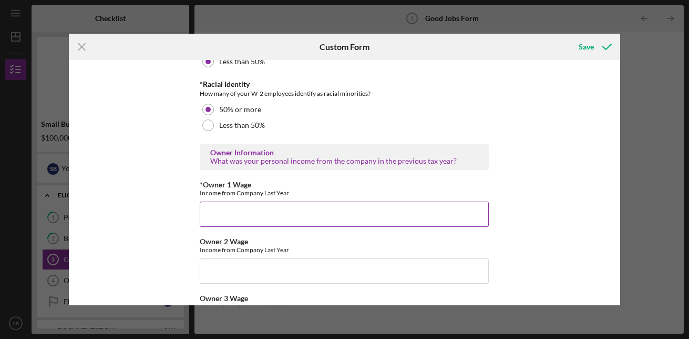
click at [211, 212] on input "*Owner 1 Wage" at bounding box center [344, 213] width 289 height 25
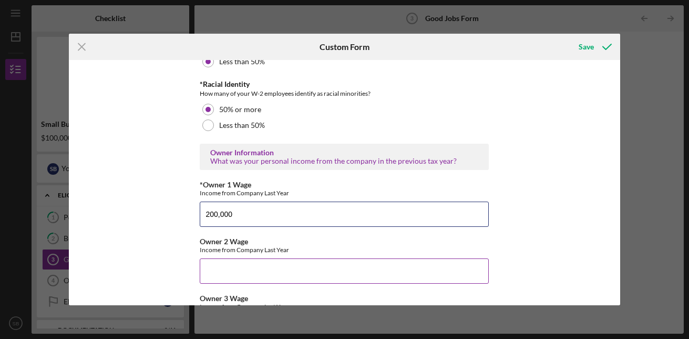
type input "200,000"
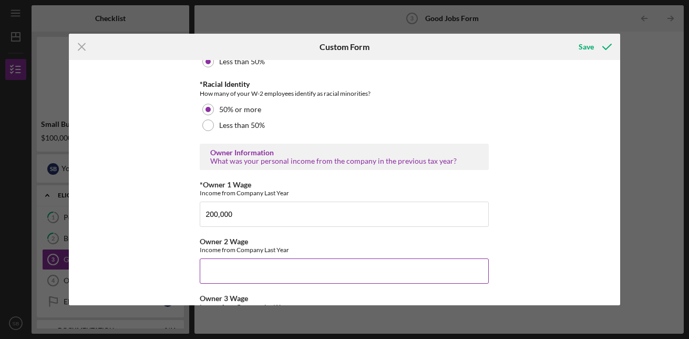
click at [308, 272] on input "Owner 2 Wage" at bounding box center [344, 270] width 289 height 25
type input "$0"
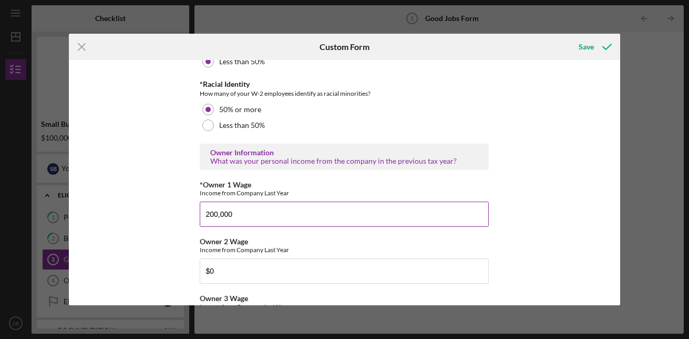
click at [288, 214] on input "200,000" at bounding box center [344, 213] width 289 height 25
type input "2"
click at [217, 216] on input "185000" at bounding box center [344, 213] width 289 height 25
type input "185,000"
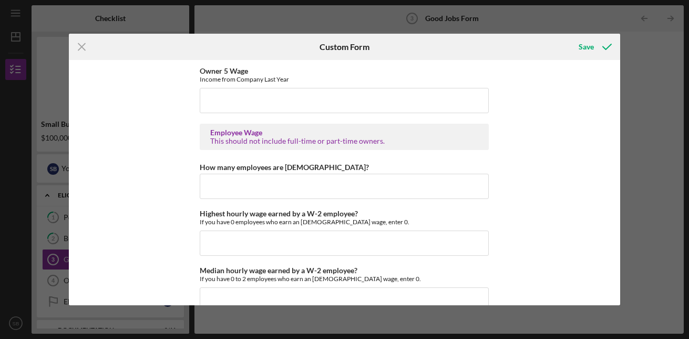
scroll to position [1945, 0]
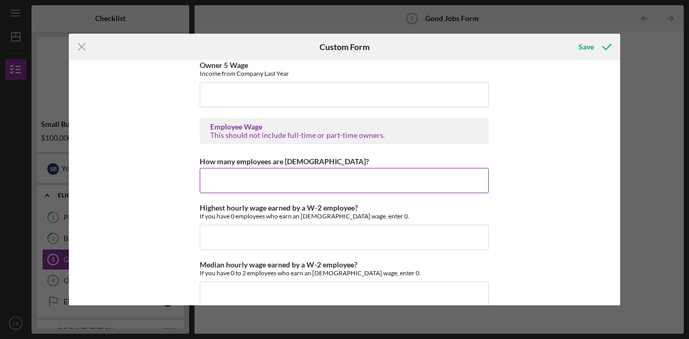
click at [290, 178] on input "How many employees are [DEMOGRAPHIC_DATA]?" at bounding box center [344, 180] width 289 height 25
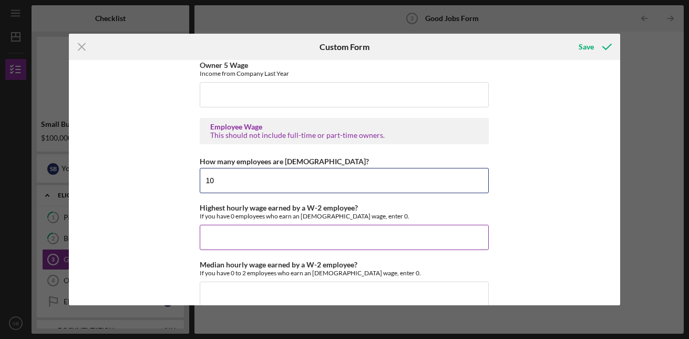
type input "10"
click at [231, 239] on input "Highest hourly wage earned by a W-2 employee?" at bounding box center [344, 236] width 289 height 25
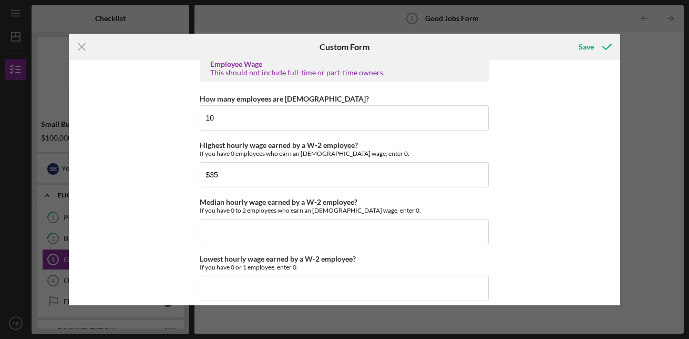
scroll to position [2047, 0]
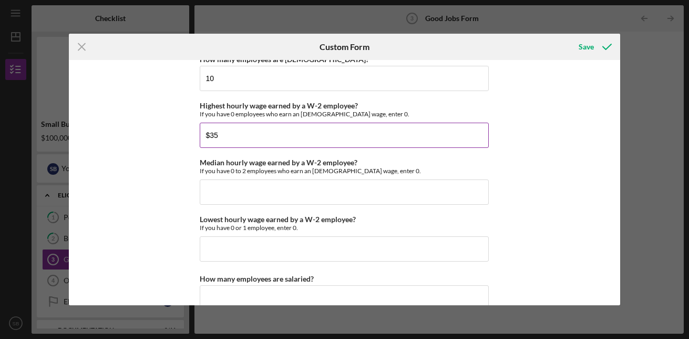
click at [261, 135] on input "$35" at bounding box center [344, 134] width 289 height 25
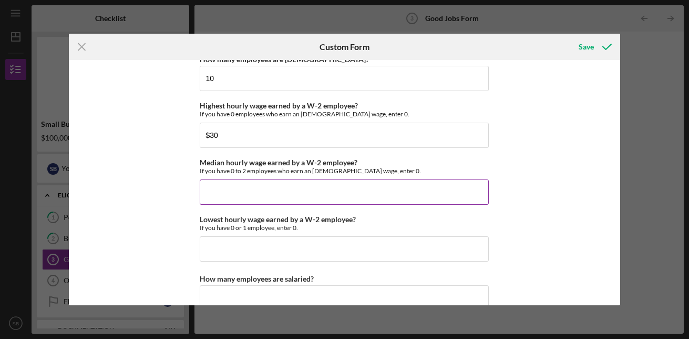
click at [228, 182] on input "Median hourly wage earned by a W-2 employee?" at bounding box center [344, 191] width 289 height 25
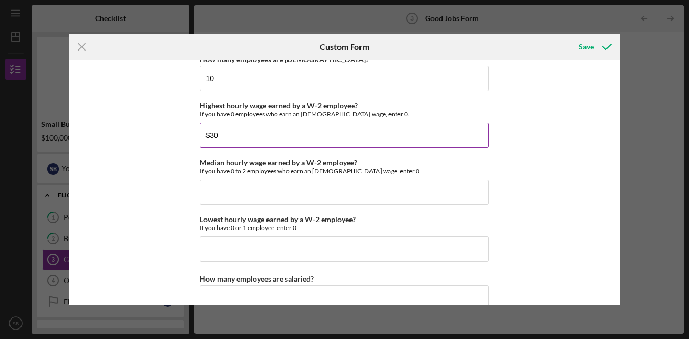
click at [226, 136] on input "$30" at bounding box center [344, 134] width 289 height 25
type input "$3"
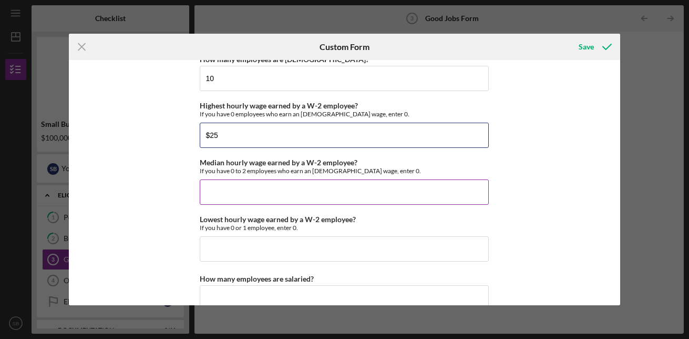
type input "$25"
click at [230, 193] on input "Median hourly wage earned by a W-2 employee?" at bounding box center [344, 191] width 289 height 25
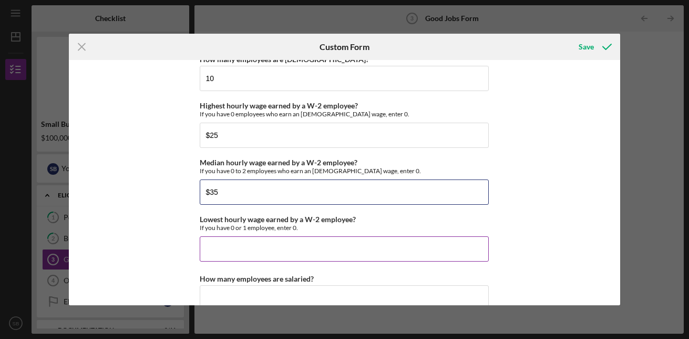
type input "$35"
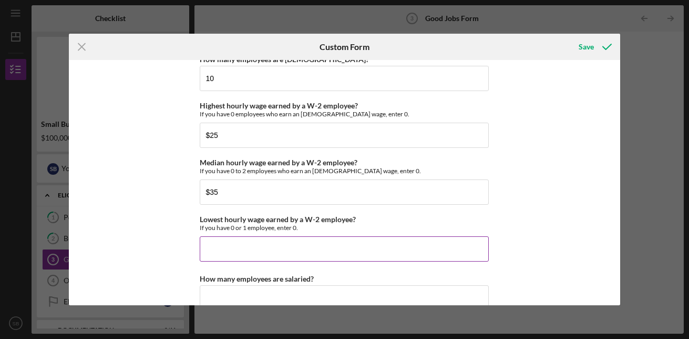
click at [218, 251] on input "Lowest hourly wage earned by a W-2 employee?" at bounding box center [344, 248] width 289 height 25
type input "$25"
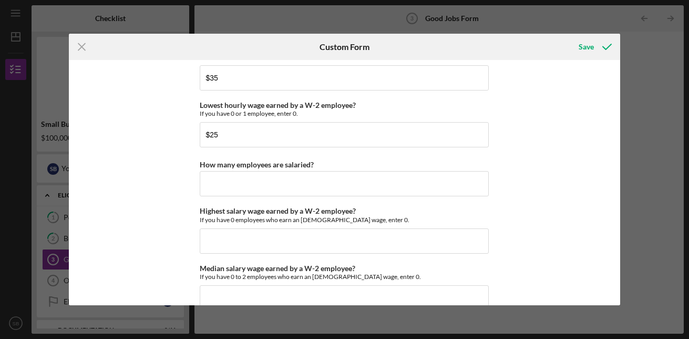
scroll to position [2183, 0]
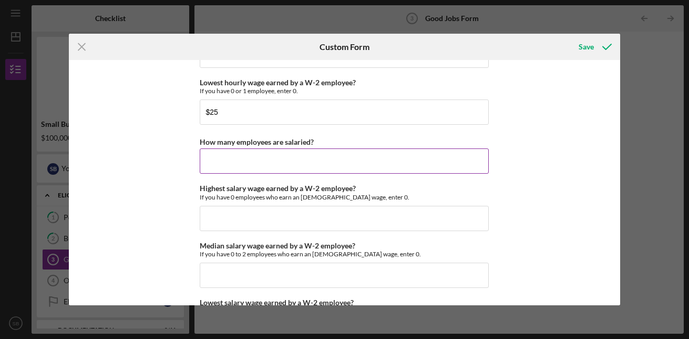
click at [293, 163] on input "How many employees are salaried?" at bounding box center [344, 160] width 289 height 25
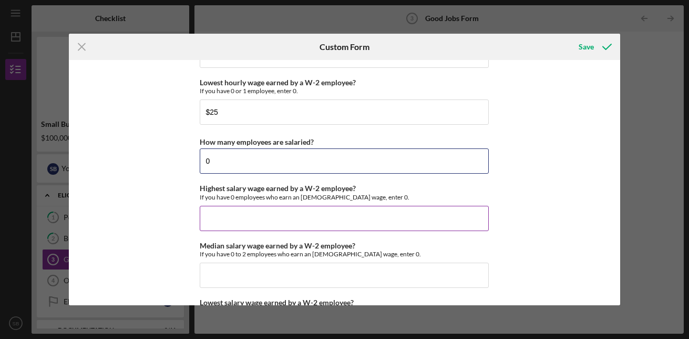
type input "0"
click at [263, 224] on input "Highest salary wage earned by a W-2 employee?" at bounding box center [344, 218] width 289 height 25
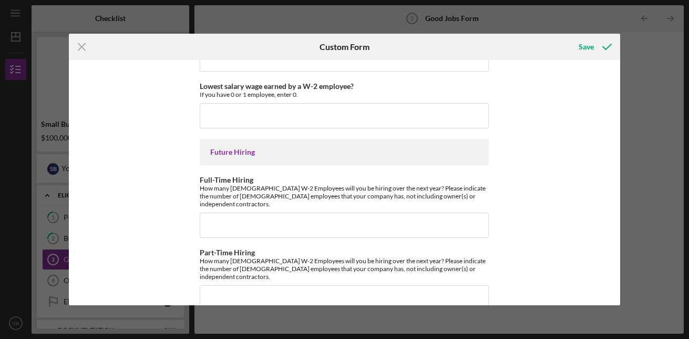
scroll to position [2405, 0]
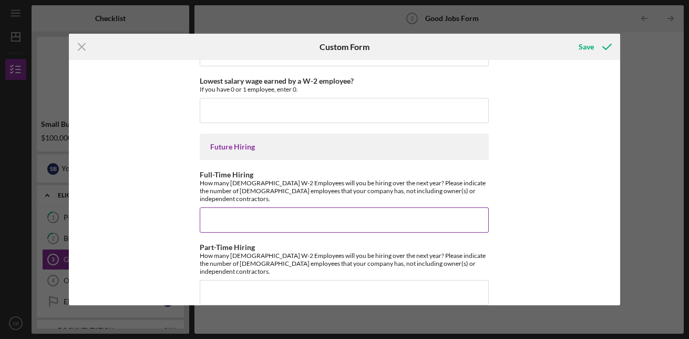
click at [268, 216] on input "Full-Time Hiring" at bounding box center [344, 219] width 289 height 25
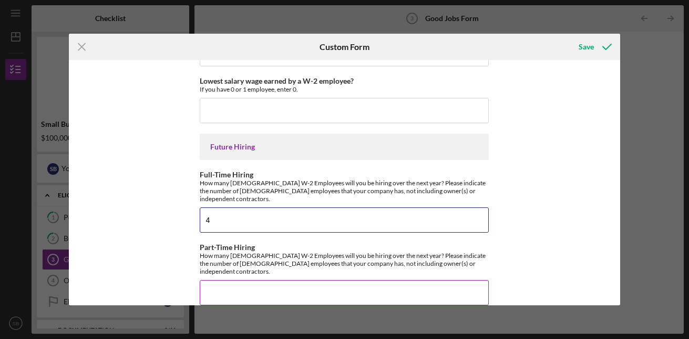
type input "4"
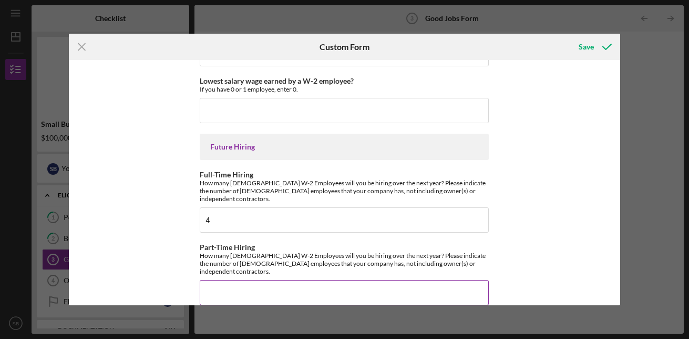
click at [230, 280] on input "Part-Time Hiring" at bounding box center [344, 292] width 289 height 25
type input "0"
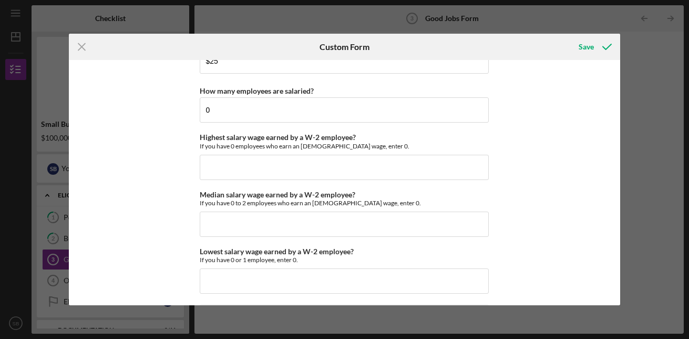
scroll to position [2235, 0]
drag, startPoint x: 615, startPoint y: 276, endPoint x: 595, endPoint y: 281, distance: 20.5
click at [595, 281] on div "Good Jobs Form *Number of [DEMOGRAPHIC_DATA] Owner Employment Please input all …" at bounding box center [344, 182] width 551 height 244
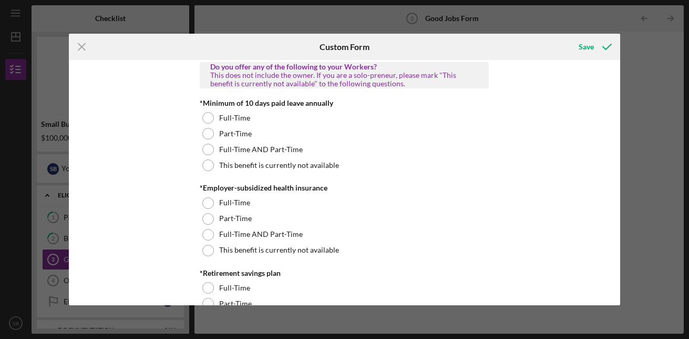
scroll to position [261, 0]
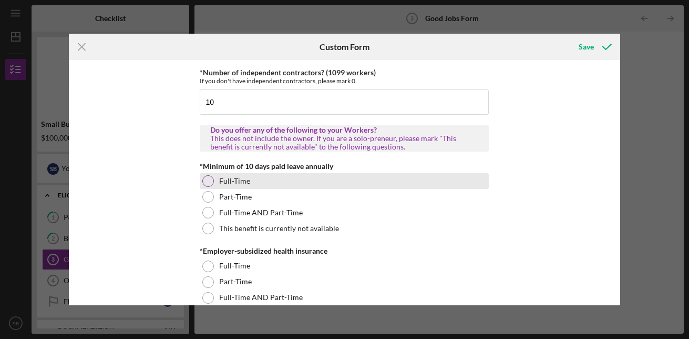
click at [207, 179] on div at bounding box center [208, 181] width 12 height 12
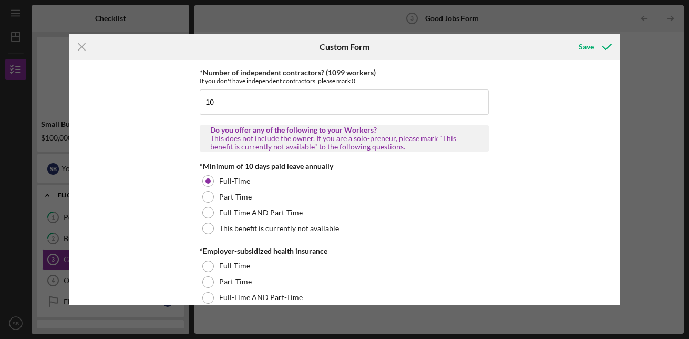
click at [617, 94] on div "Good Jobs Form *Number of [DEMOGRAPHIC_DATA] Owner Employment Please input all …" at bounding box center [344, 182] width 551 height 244
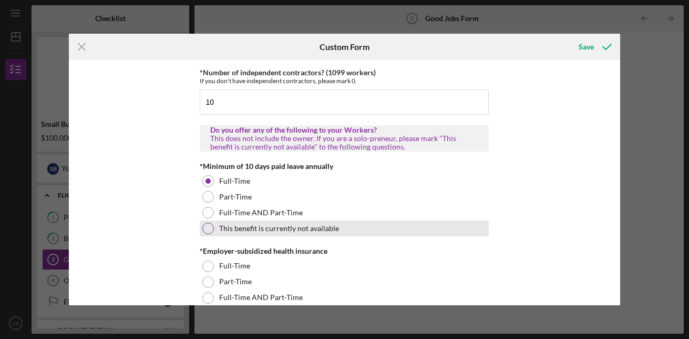
click at [210, 230] on div at bounding box center [208, 228] width 12 height 12
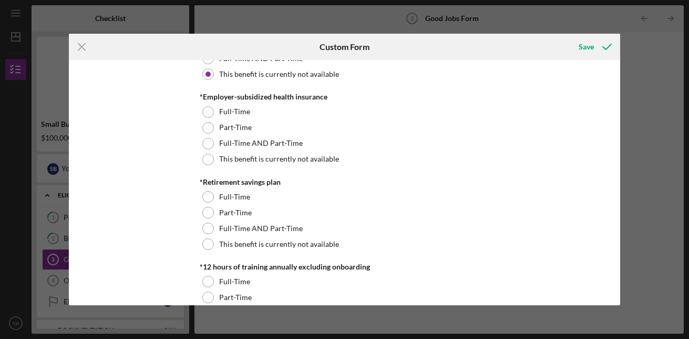
scroll to position [426, 0]
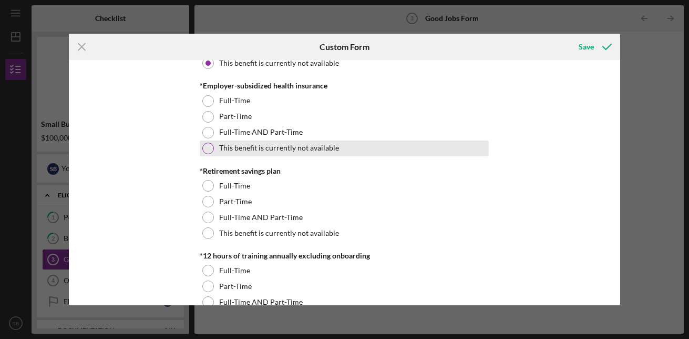
click at [216, 147] on div "This benefit is currently not available" at bounding box center [344, 148] width 289 height 16
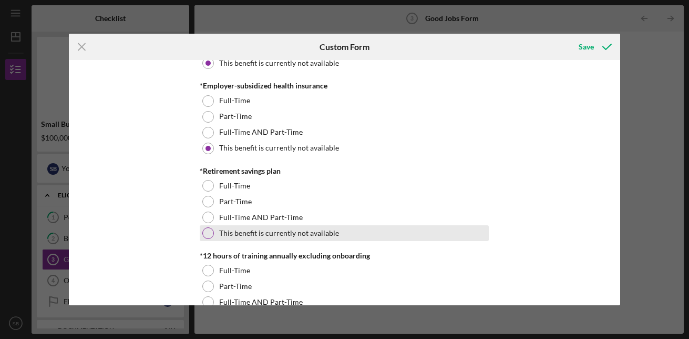
click at [321, 235] on label "This benefit is currently not available" at bounding box center [279, 233] width 120 height 8
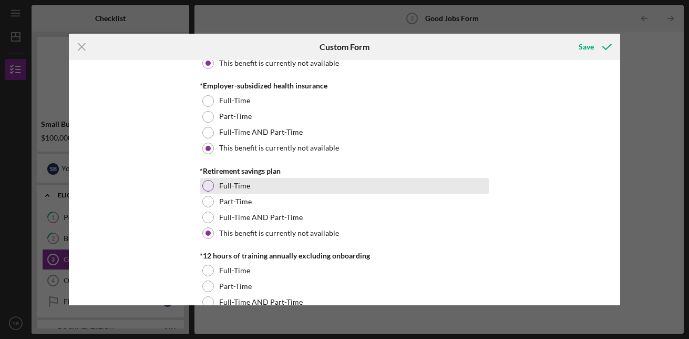
click at [206, 182] on div at bounding box center [208, 186] width 12 height 12
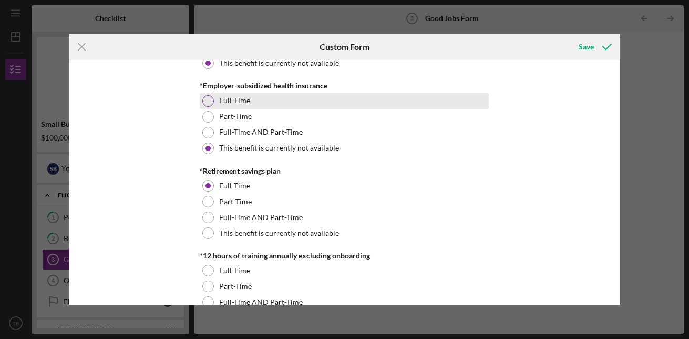
click at [204, 105] on div at bounding box center [208, 101] width 12 height 12
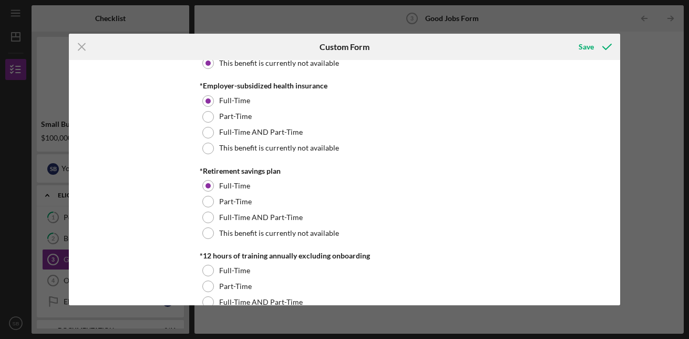
scroll to position [307, 0]
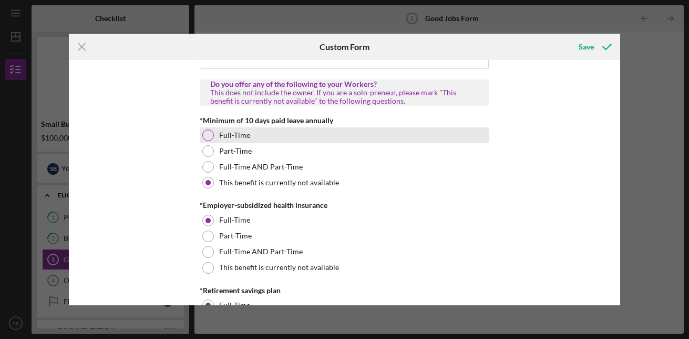
click at [209, 138] on div at bounding box center [208, 135] width 12 height 12
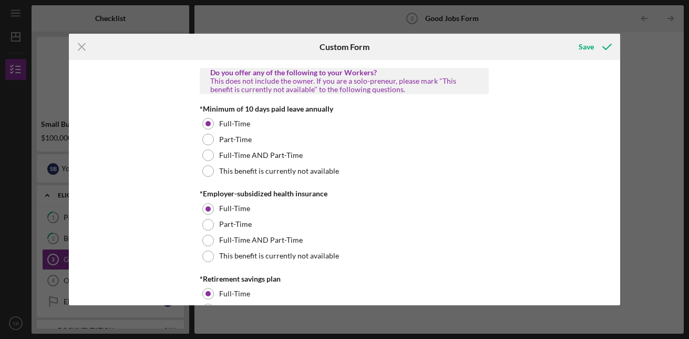
scroll to position [364, 0]
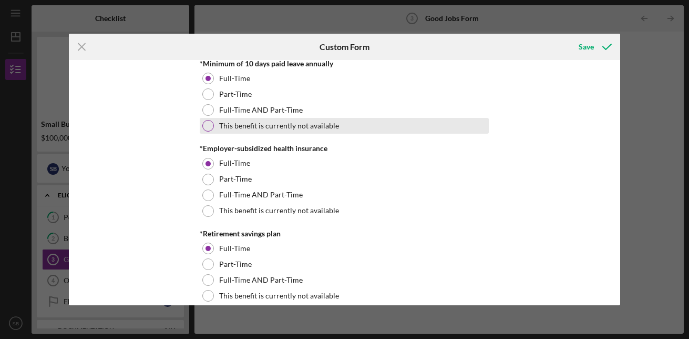
click at [206, 128] on div at bounding box center [208, 126] width 12 height 12
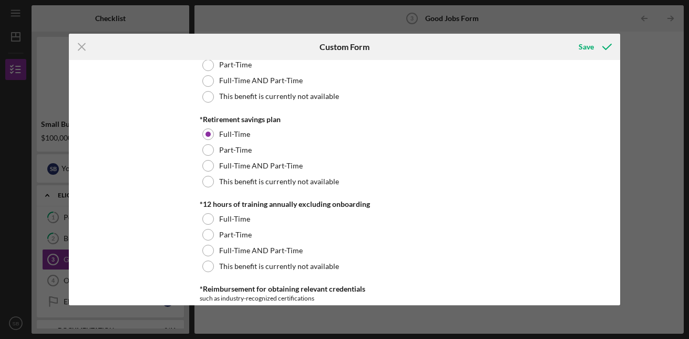
scroll to position [569, 0]
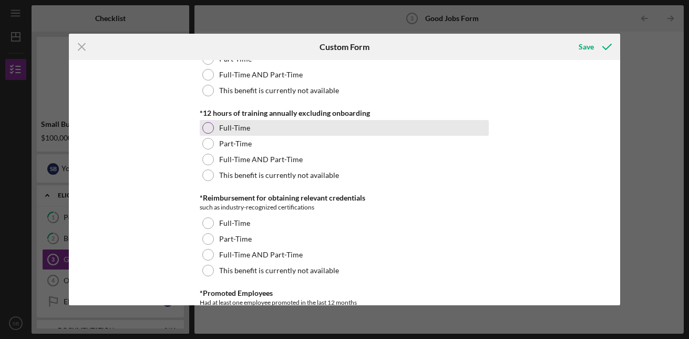
click at [213, 131] on div "Full-Time" at bounding box center [344, 128] width 289 height 16
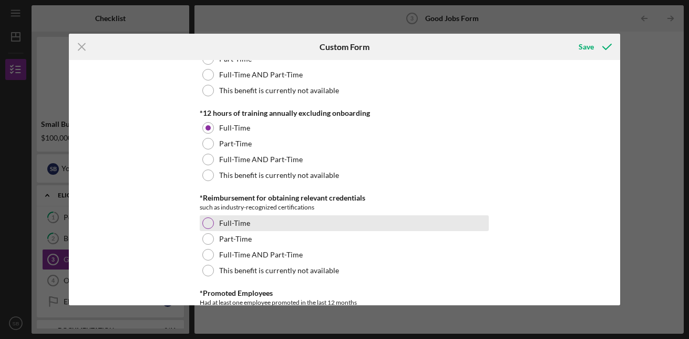
click at [210, 222] on div at bounding box center [208, 223] width 12 height 12
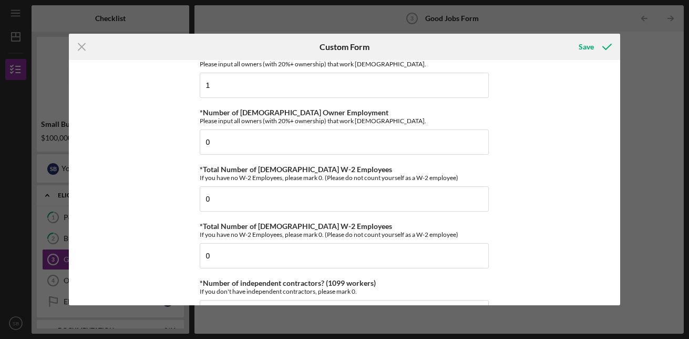
scroll to position [0, 0]
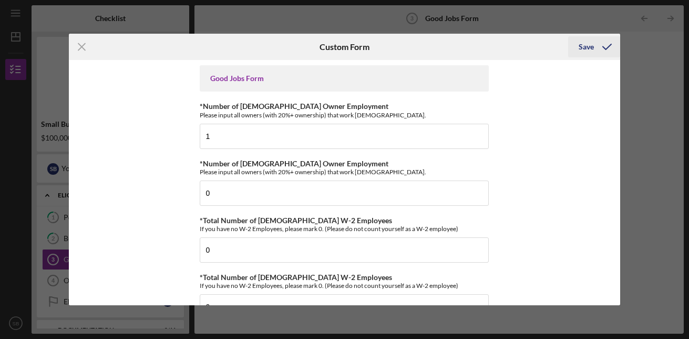
click at [609, 45] on icon "submit" at bounding box center [607, 47] width 26 height 26
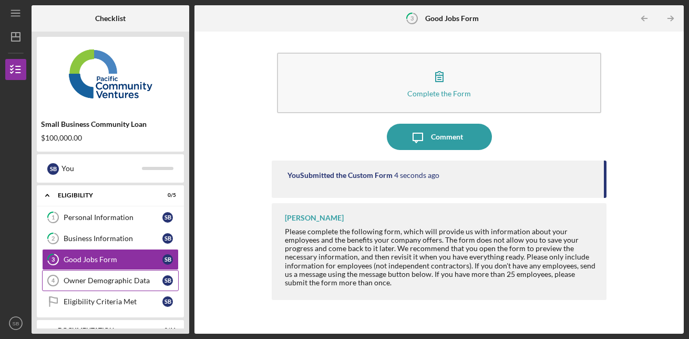
click at [119, 275] on link "Owner Demographic Data 4 Owner Demographic Data S B" at bounding box center [110, 280] width 137 height 21
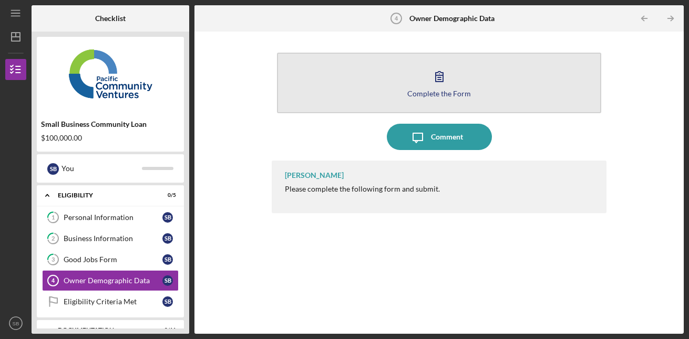
click at [423, 94] on div "Complete the Form" at bounding box center [439, 93] width 64 height 8
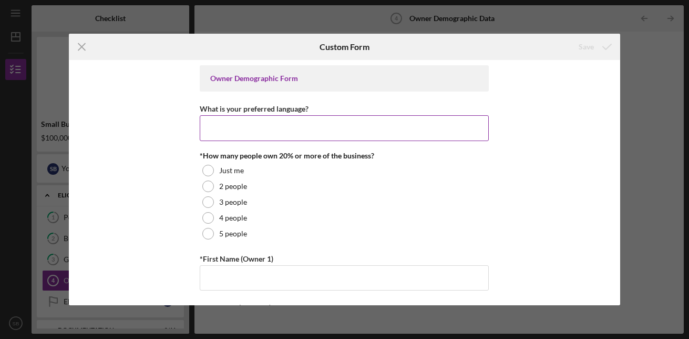
click at [301, 121] on input "What is your preferred language?" at bounding box center [344, 127] width 289 height 25
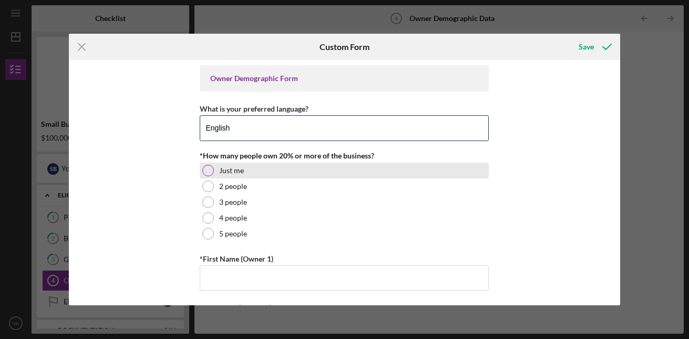
type input "English"
click at [246, 175] on div "Just me" at bounding box center [344, 170] width 289 height 16
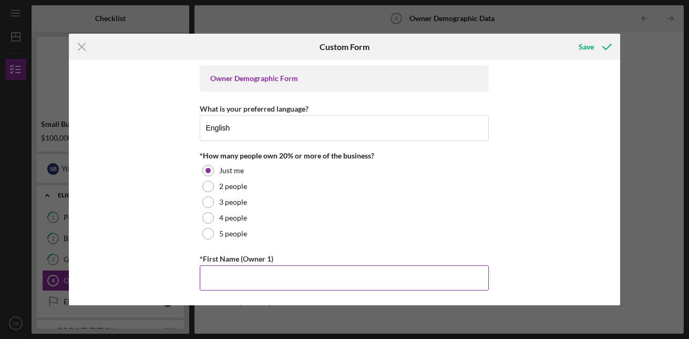
click at [411, 289] on input "*First Name (Owner 1)" at bounding box center [344, 277] width 289 height 25
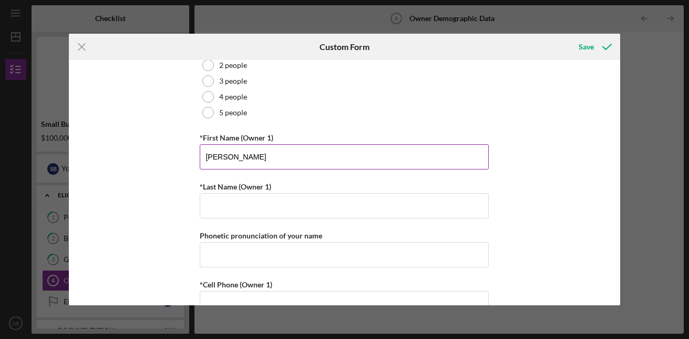
click at [310, 155] on input "[PERSON_NAME]" at bounding box center [344, 156] width 289 height 25
type input "Snir"
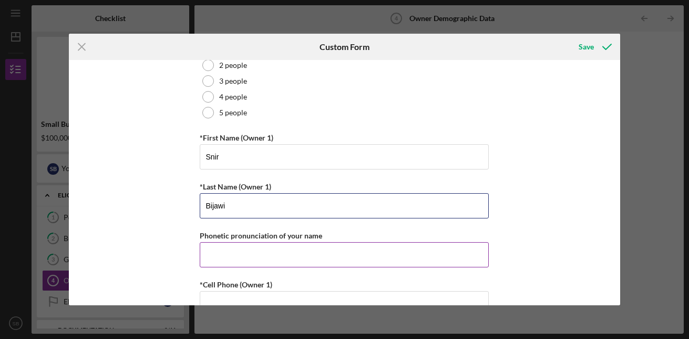
type input "Bijawi"
click at [251, 262] on input "Phonetic pronunciation of your name" at bounding box center [344, 254] width 289 height 25
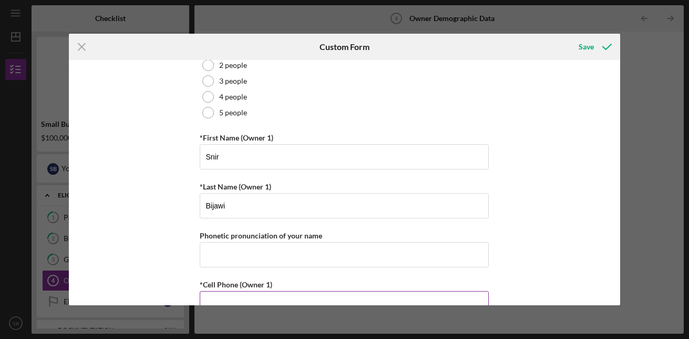
click at [325, 299] on input "*Cell Phone (Owner 1)" at bounding box center [344, 303] width 289 height 25
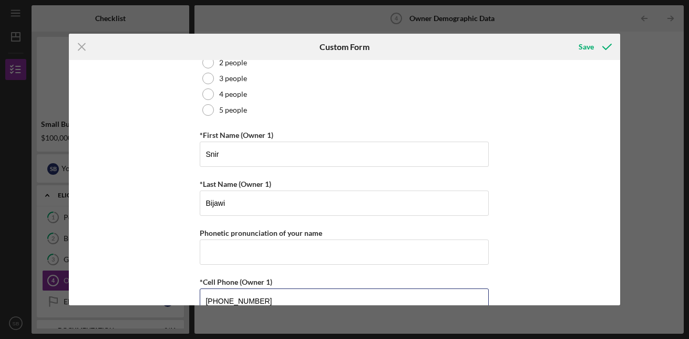
type input "[PHONE_NUMBER]"
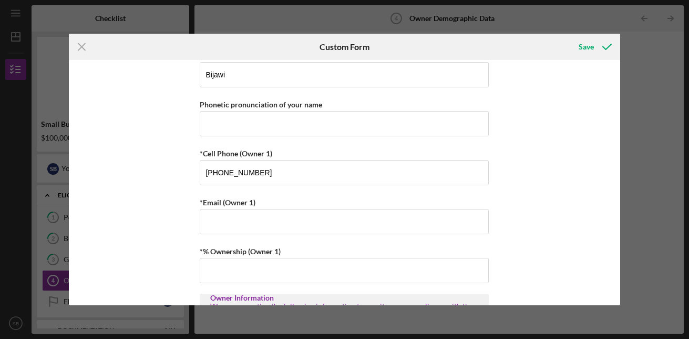
scroll to position [308, 0]
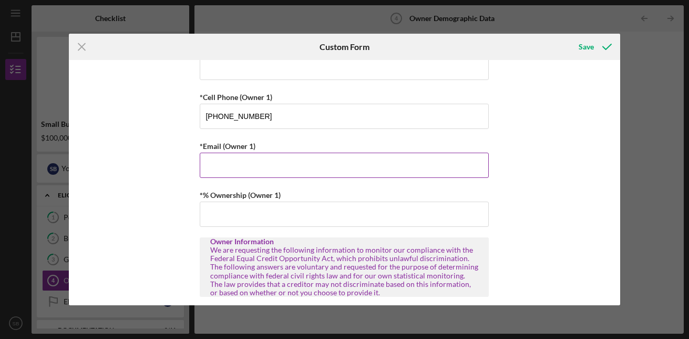
click at [291, 170] on input "*Email (Owner 1)" at bounding box center [344, 164] width 289 height 25
type input "[EMAIL_ADDRESS][DOMAIN_NAME]"
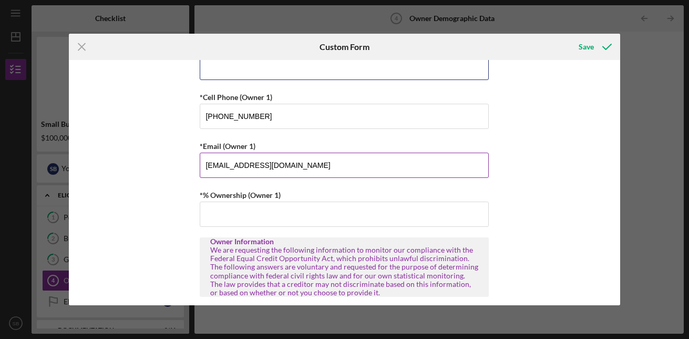
type input "6692655842"
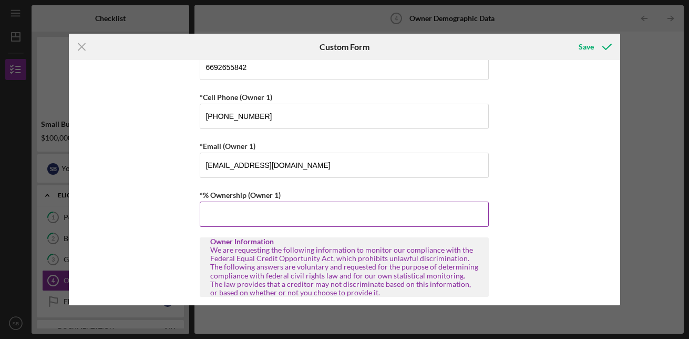
click at [271, 208] on input "*% Ownership (Owner 1)" at bounding box center [344, 213] width 289 height 25
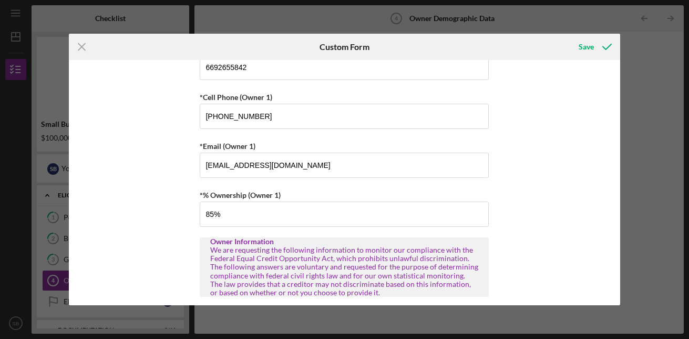
type input "85.00000%"
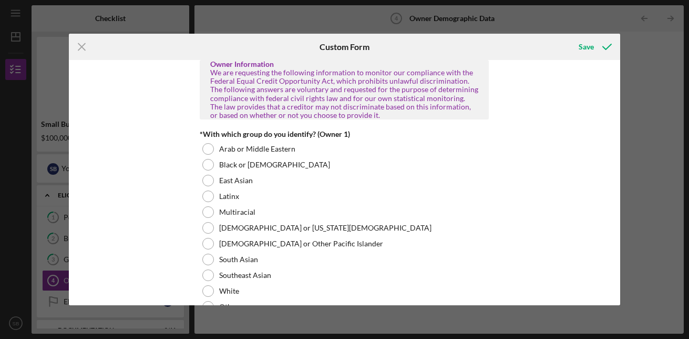
scroll to position [504, 0]
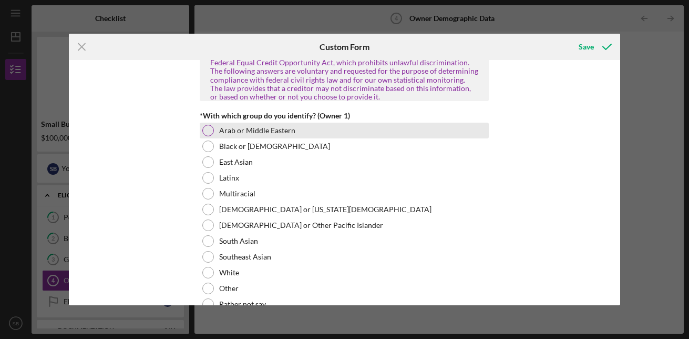
click at [278, 131] on label "Arab or Middle Eastern" at bounding box center [257, 130] width 76 height 8
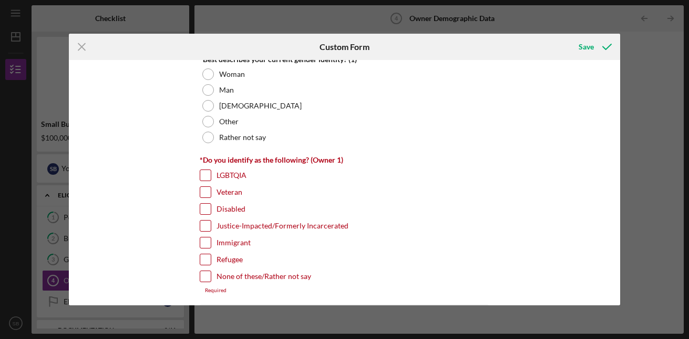
scroll to position [858, 0]
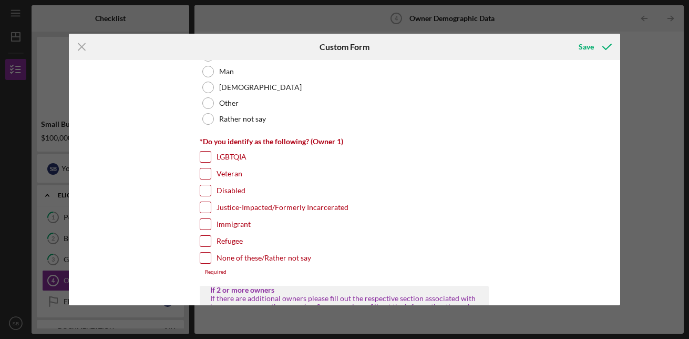
click at [218, 224] on label "Immigrant" at bounding box center [234, 224] width 34 height 11
click at [211, 224] on input "Immigrant" at bounding box center [205, 224] width 11 height 11
checkbox input "true"
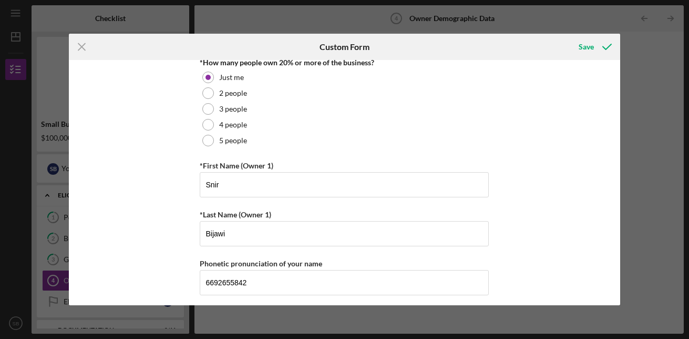
scroll to position [0, 0]
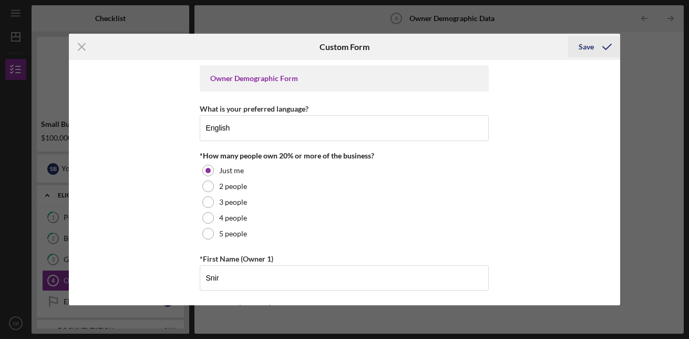
click at [607, 44] on icon "submit" at bounding box center [607, 47] width 26 height 26
click at [604, 52] on icon "submit" at bounding box center [607, 47] width 26 height 26
click at [603, 45] on icon "submit" at bounding box center [607, 47] width 26 height 26
click at [577, 48] on button "Save" at bounding box center [594, 46] width 52 height 21
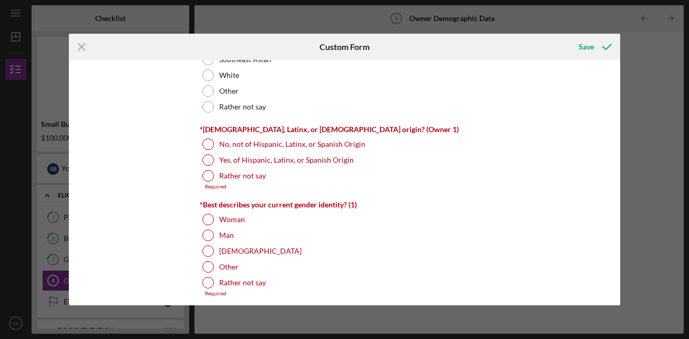
scroll to position [710, 0]
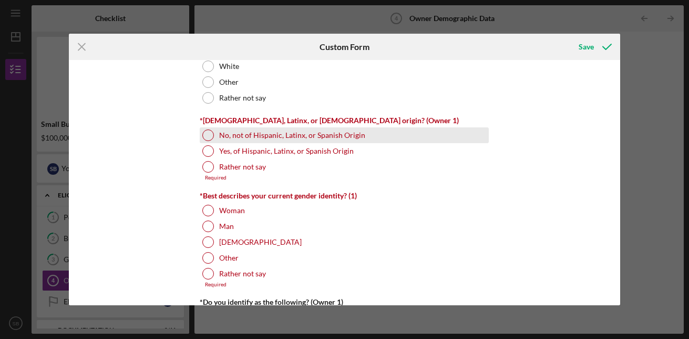
click at [206, 138] on div at bounding box center [208, 135] width 12 height 12
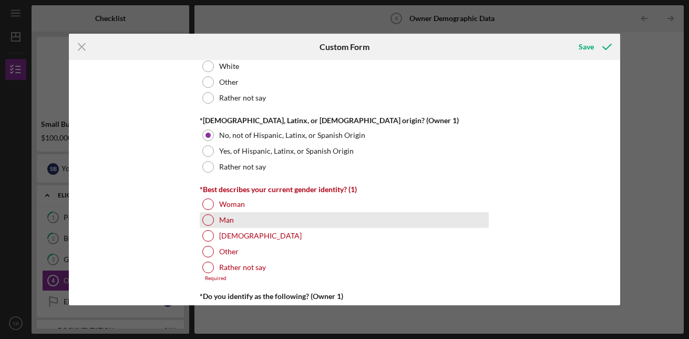
click at [203, 215] on div at bounding box center [208, 220] width 12 height 12
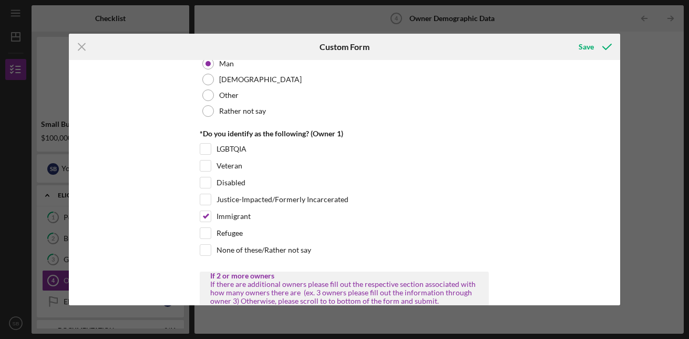
scroll to position [875, 0]
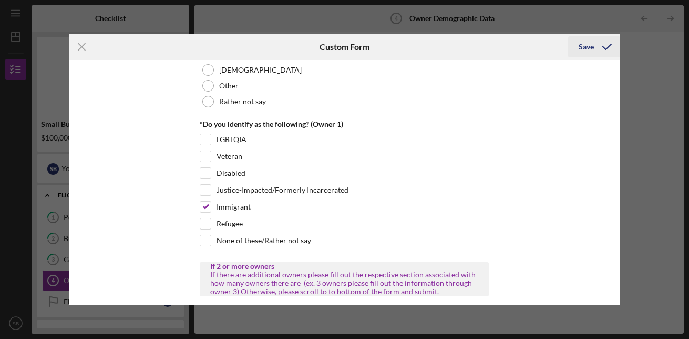
click at [602, 53] on icon "submit" at bounding box center [607, 47] width 26 height 26
click at [206, 238] on input "None of these/Rather not say" at bounding box center [205, 240] width 11 height 11
checkbox input "true"
click at [200, 205] on input "Immigrant" at bounding box center [205, 206] width 11 height 11
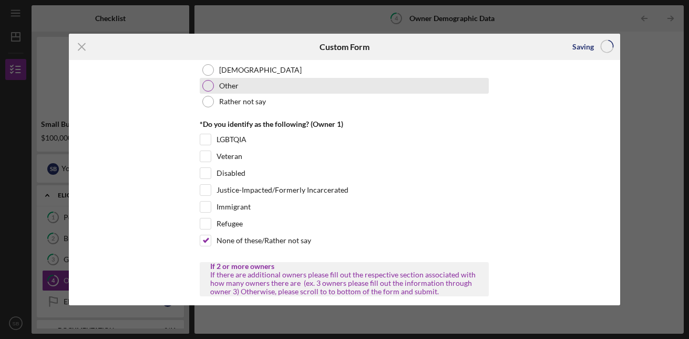
checkbox input "true"
checkbox input "false"
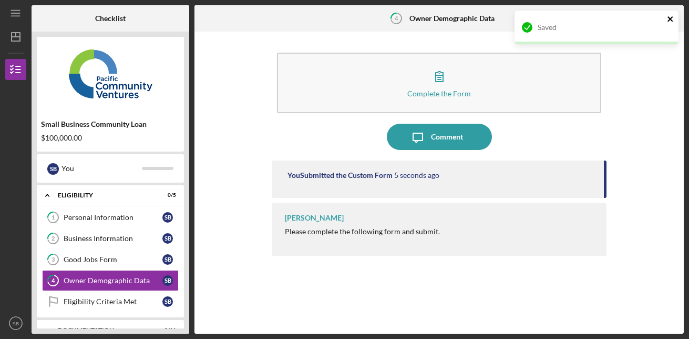
click at [668, 19] on icon "close" at bounding box center [670, 19] width 7 height 8
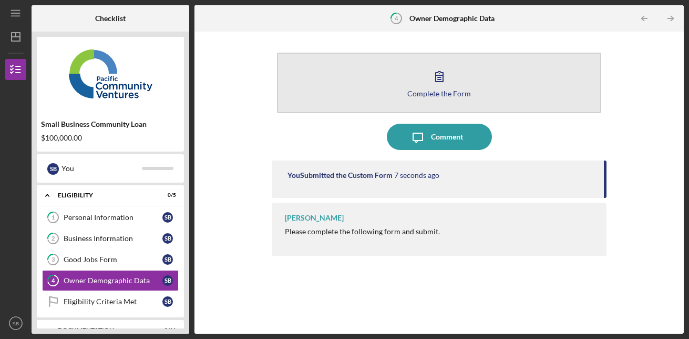
click at [449, 98] on button "Complete the Form Form" at bounding box center [439, 83] width 325 height 60
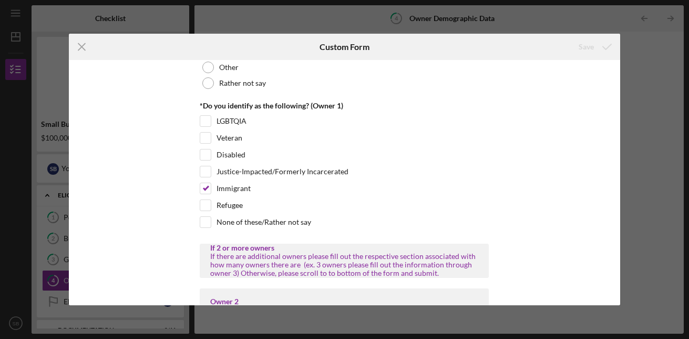
scroll to position [904, 0]
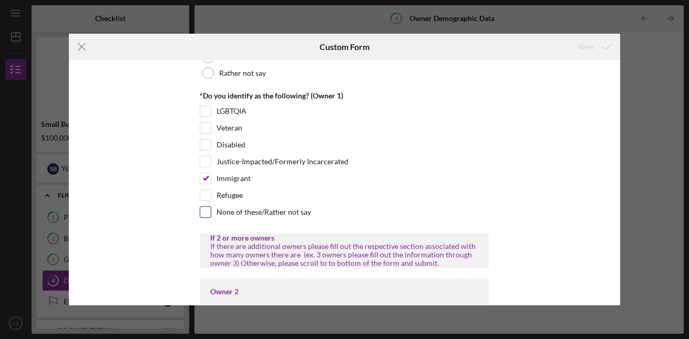
click at [202, 214] on input "None of these/Rather not say" at bounding box center [205, 212] width 11 height 11
checkbox input "true"
click at [203, 180] on input "Immigrant" at bounding box center [205, 178] width 11 height 11
checkbox input "false"
click at [610, 50] on icon "submit" at bounding box center [607, 47] width 26 height 26
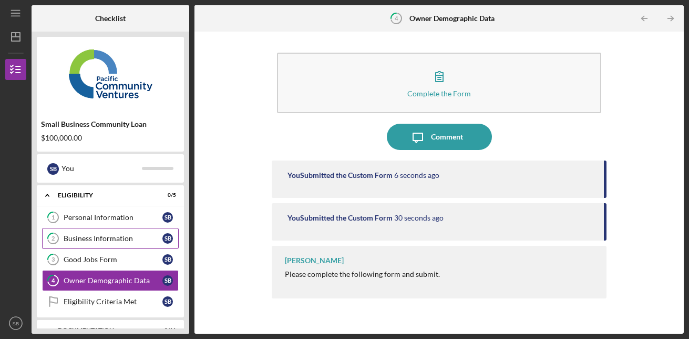
click at [106, 230] on link "2 Business Information S B" at bounding box center [110, 238] width 137 height 21
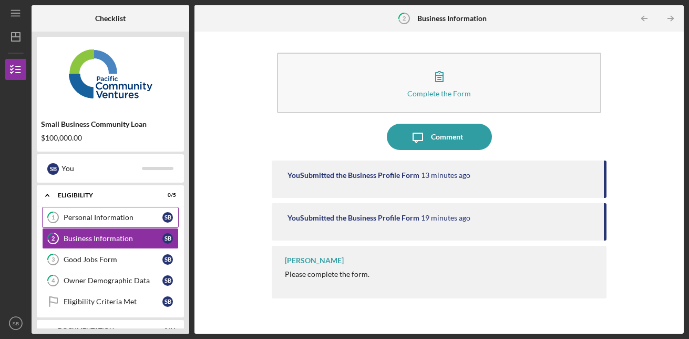
click at [111, 210] on link "1 Personal Information S B" at bounding box center [110, 217] width 137 height 21
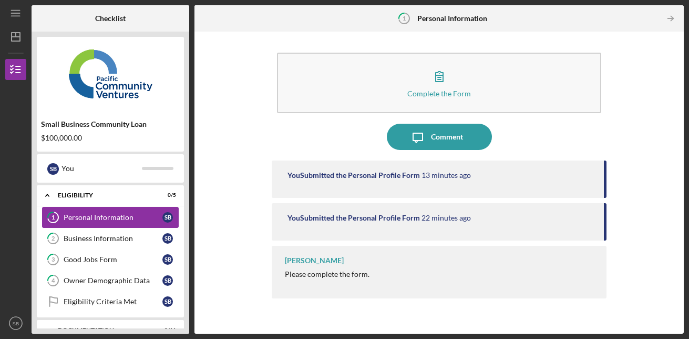
click at [115, 224] on link "1 Personal Information S B" at bounding box center [110, 217] width 137 height 21
click at [116, 231] on link "2 Business Information S B" at bounding box center [110, 238] width 137 height 21
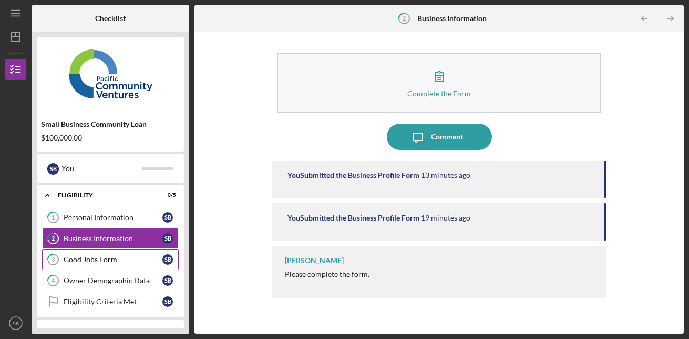
click at [116, 255] on div "Good Jobs Form" at bounding box center [113, 259] width 99 height 8
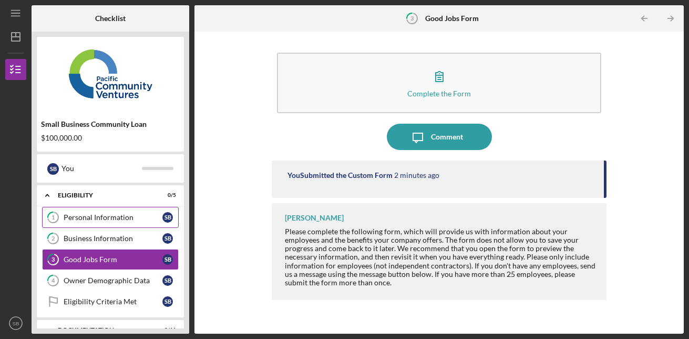
click at [100, 213] on div "Personal Information" at bounding box center [113, 217] width 99 height 8
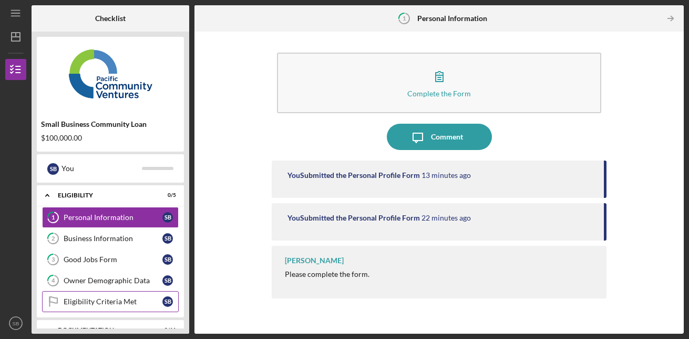
click at [121, 304] on div "Eligibility Criteria Met" at bounding box center [113, 301] width 99 height 8
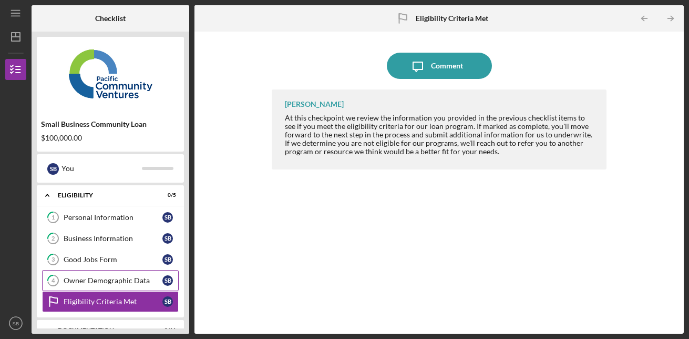
click at [114, 280] on div "Owner Demographic Data" at bounding box center [113, 280] width 99 height 8
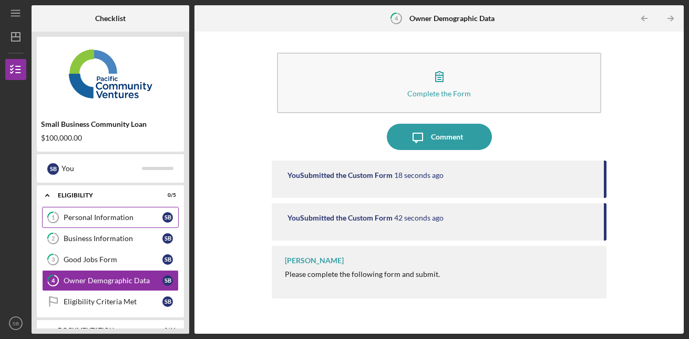
click at [112, 211] on link "1 Personal Information S B" at bounding box center [110, 217] width 137 height 21
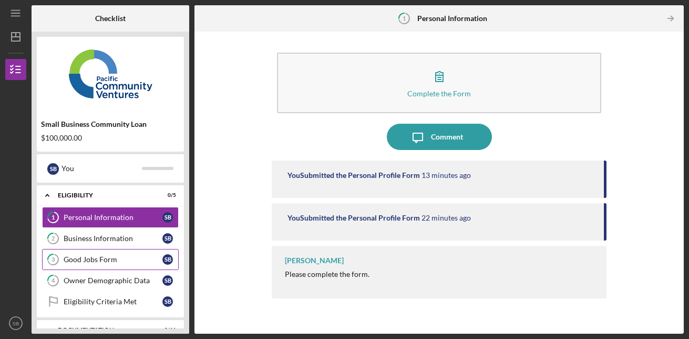
click at [118, 254] on link "3 Good Jobs Form S B" at bounding box center [110, 259] width 137 height 21
